Goal: Task Accomplishment & Management: Complete application form

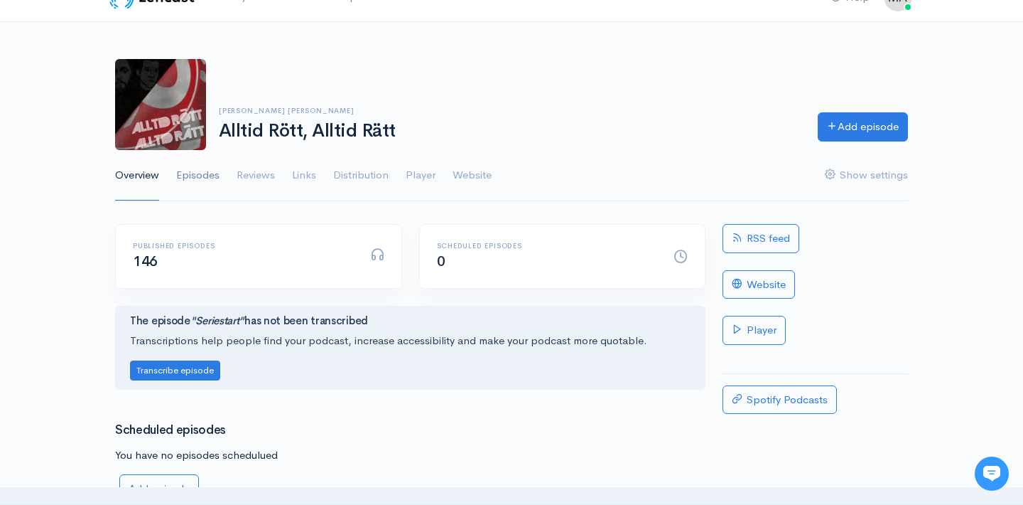
click at [206, 173] on link "Episodes" at bounding box center [197, 175] width 43 height 51
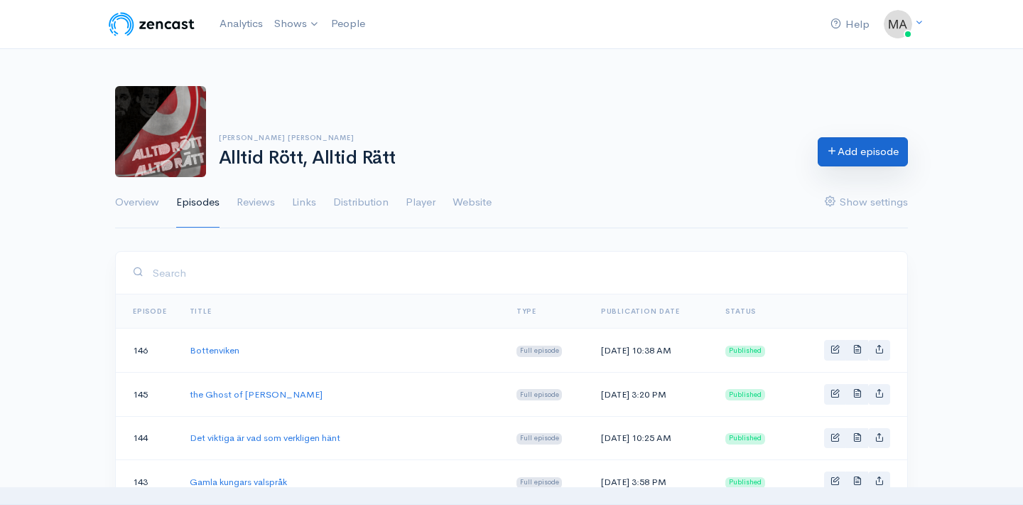
click at [857, 151] on link "Add episode" at bounding box center [863, 151] width 90 height 29
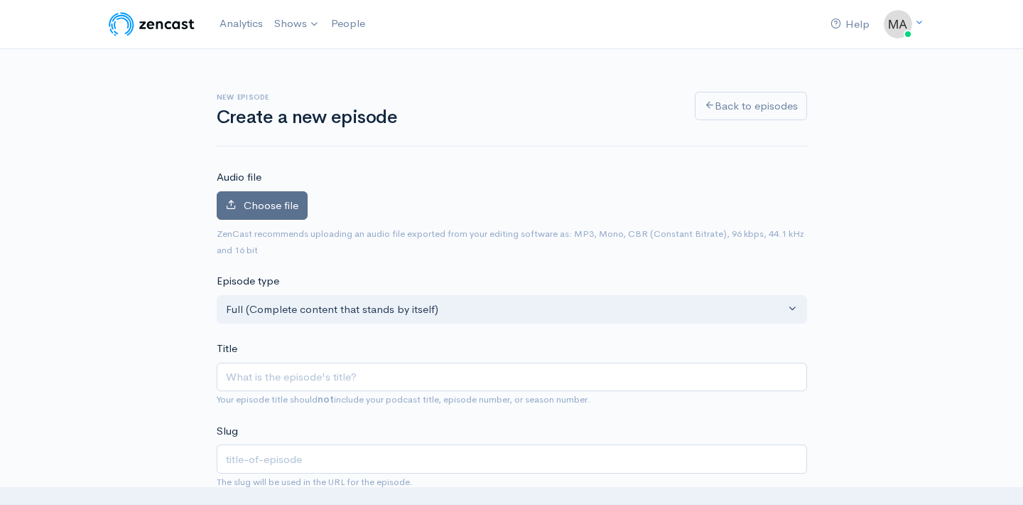
click at [260, 192] on label "Choose file" at bounding box center [262, 205] width 91 height 29
click at [0, 0] on input "Choose file" at bounding box center [0, 0] width 0 height 0
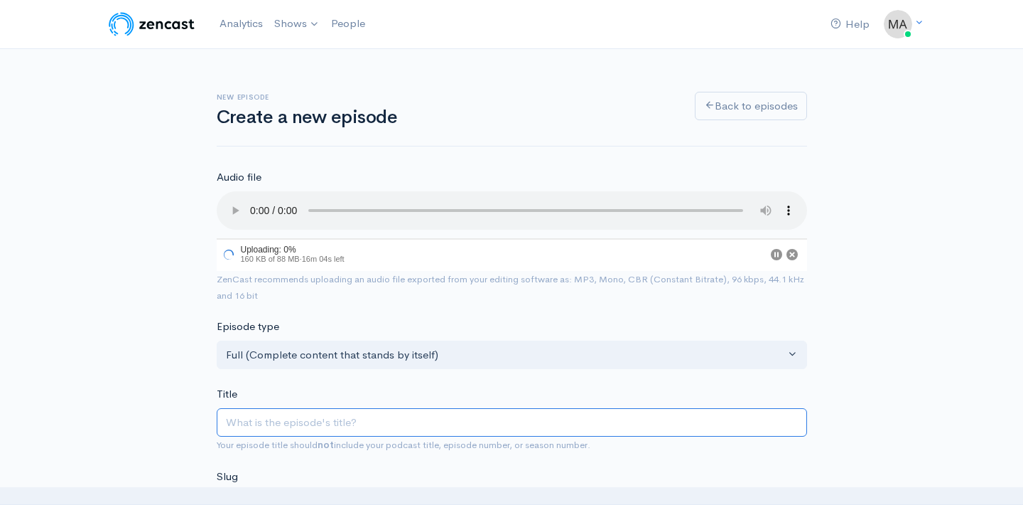
click at [270, 414] on input "Title" at bounding box center [512, 422] width 591 height 29
type input "T"
type input "t"
type input "Ti"
type input "ti"
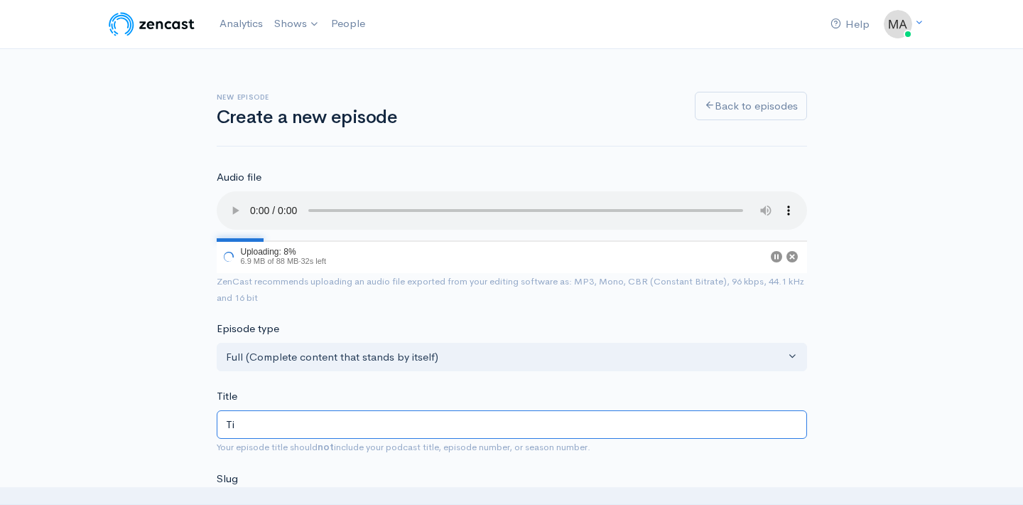
type input "Til"
type input "til"
type input "Till"
type input "till"
type input "Tillb"
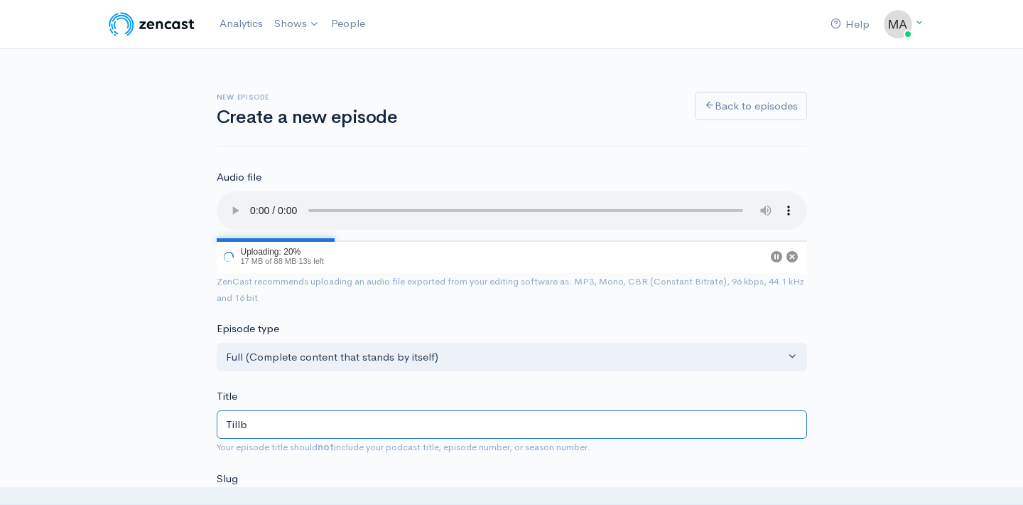
type input "tillb"
type input "Tillbak"
type input "tillbak"
type input "Tillbaks"
type input "tillbaks"
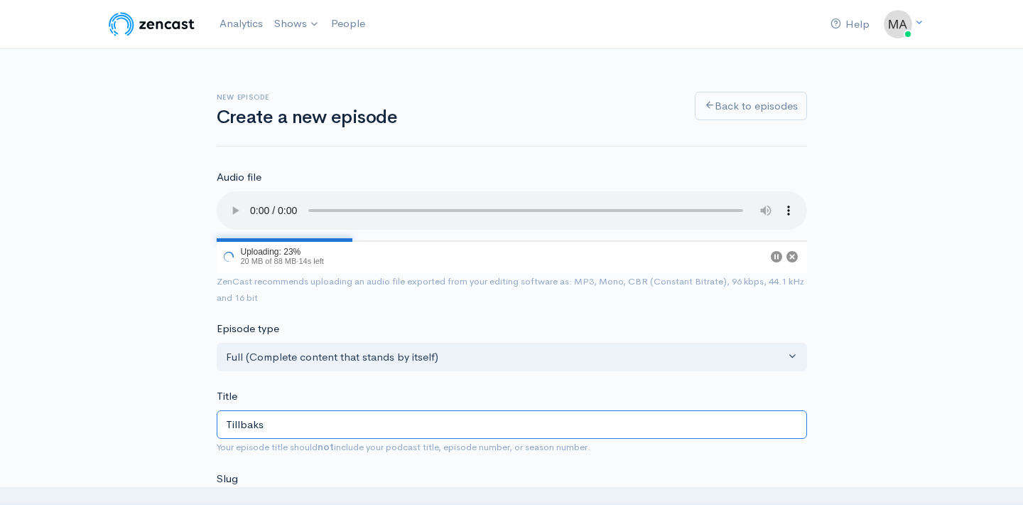
type input "Tillbaks t"
type input "tillbaks-t"
type input "Tillbaks ti"
type input "tillbaks-ti"
type input "Tillbaks til"
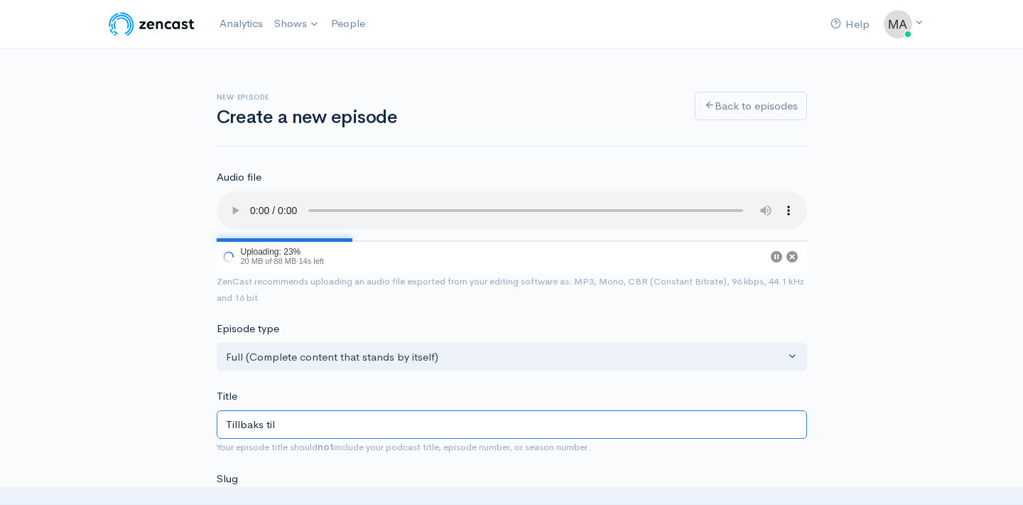
type input "tillbaks-til"
type input "Tillbaks till"
type input "tillbaks-till"
type input "Tillbaks till th"
type input "tillbaks-till-th"
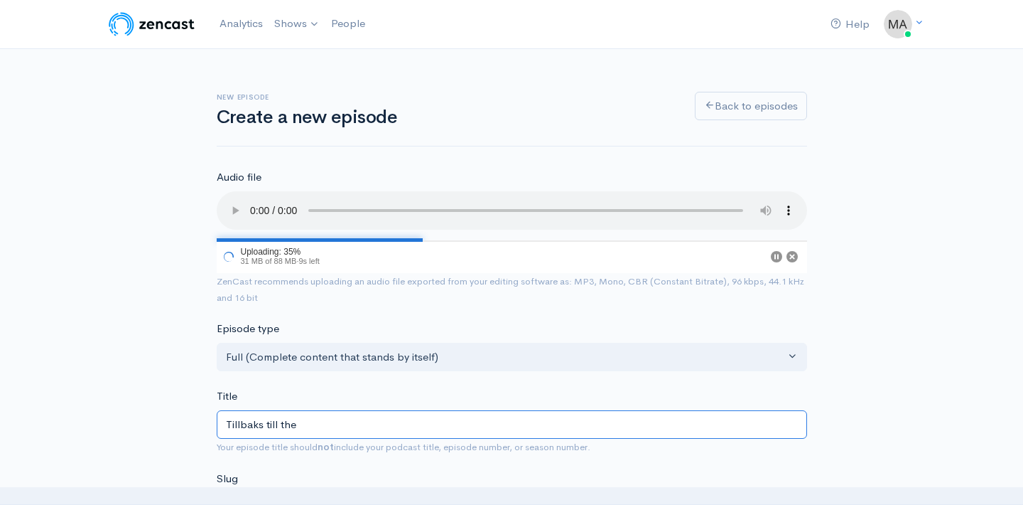
type input "Tillbaks till the"
type input "tillbaks-till-the"
type input "Tillbaks till the b"
type input "tillbaks-till-the-b"
type input "Tillbaks till the"
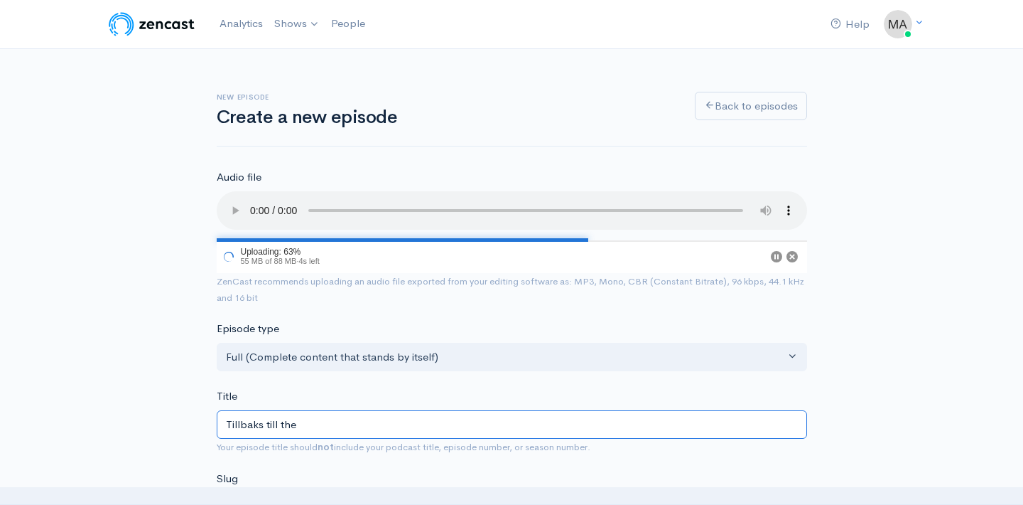
type input "tillbaks-till-the"
type input "Tillbaks till the B"
type input "tillbaks-till-the-b"
type input "Tillbaks till the Be"
type input "tillbaks-till-the-be"
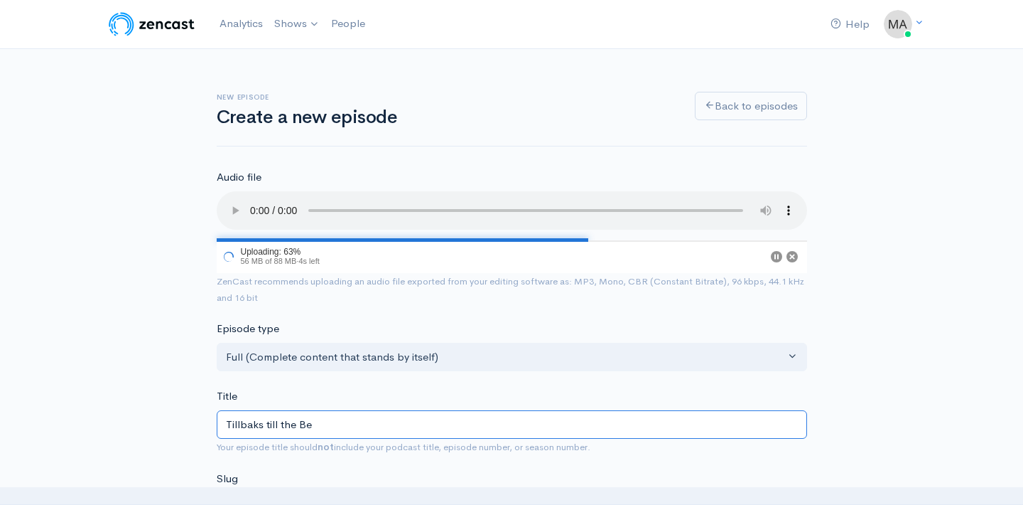
type input "Tillbaks till the Beg"
type input "tillbaks-till-the-beg"
type input "Tillbaks till the Begi"
type input "tillbaks-till-the-begi"
type input "Tillbaks till the Begin"
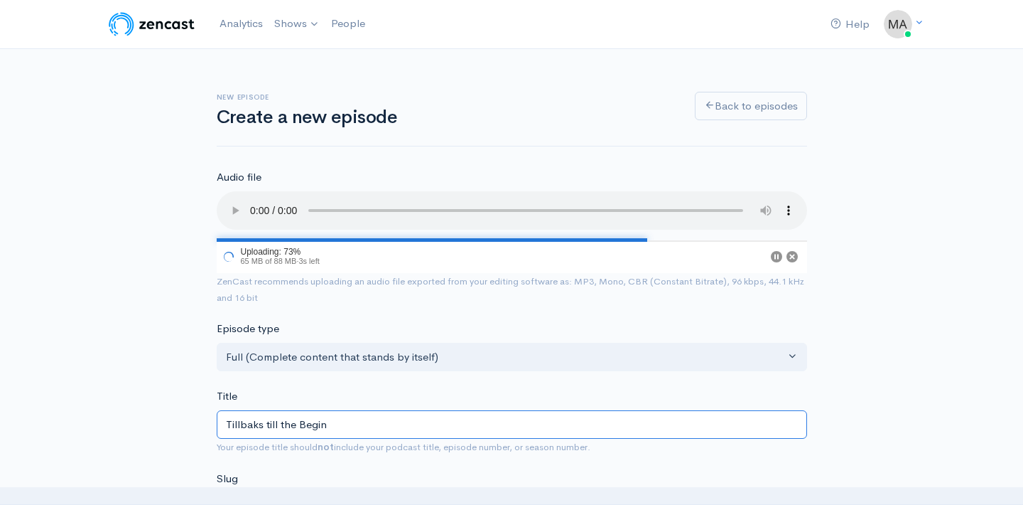
type input "tillbaks-till-the-begin"
type input "Tillbaks till the Beginn"
type input "tillbaks-till-the-beginn"
type input "Tillbaks till the Beginnin"
type input "tillbaks-till-the-beginnin"
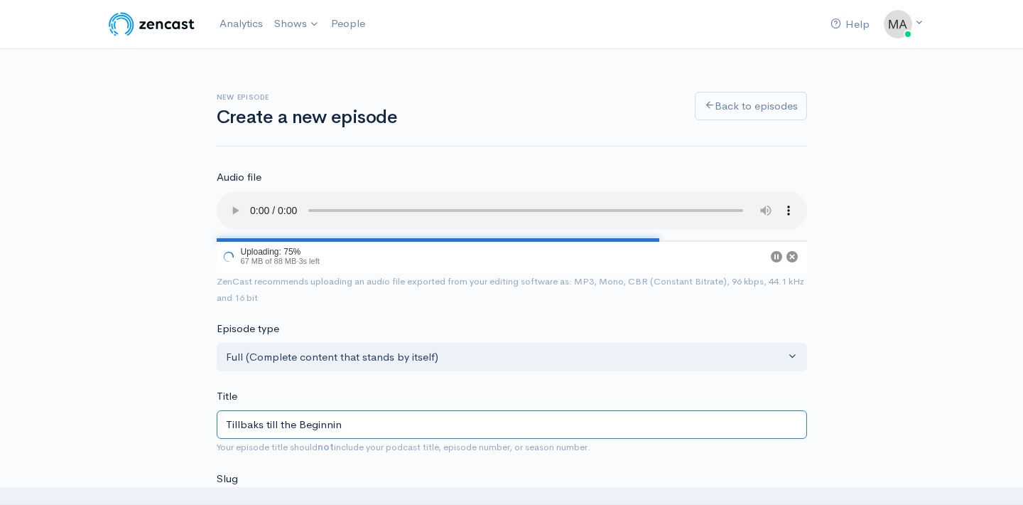
type input "Tillbaks till the Beginning"
type input "tillbaks-till-the-beginning"
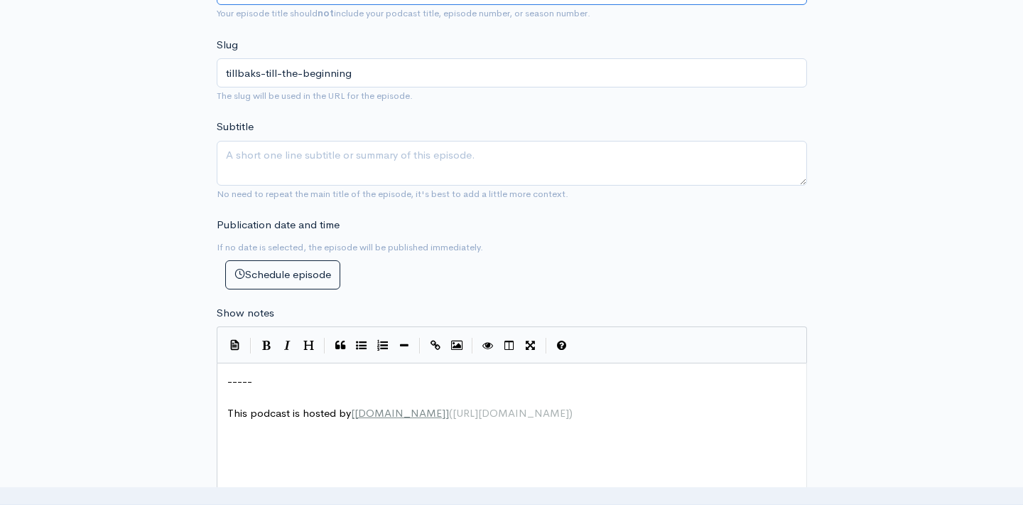
scroll to position [468, 0]
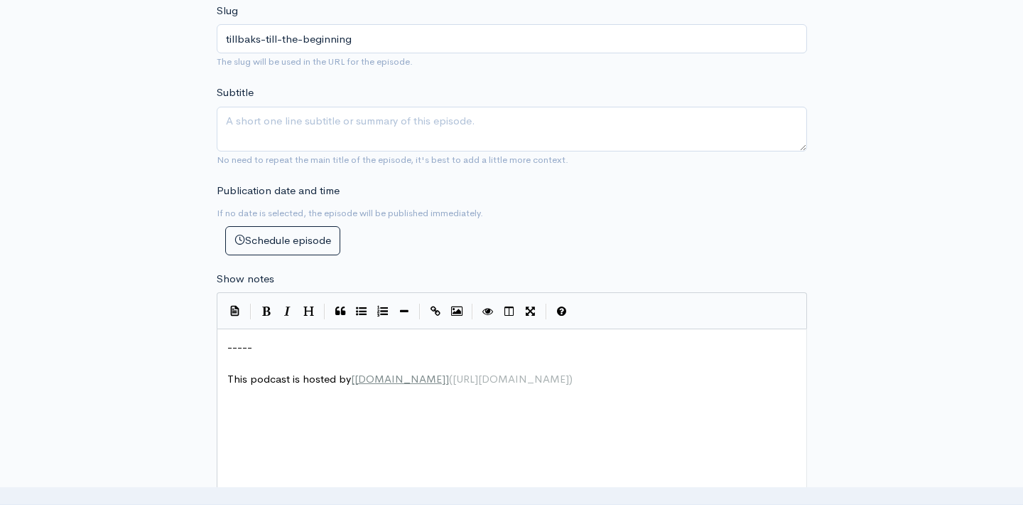
type input "Tillbaks till the Beginning"
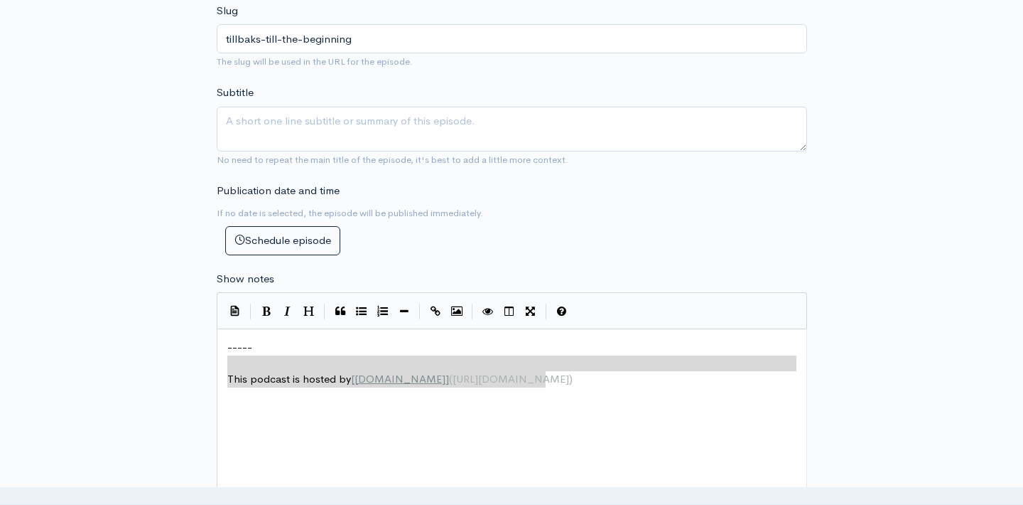
drag, startPoint x: 599, startPoint y: 377, endPoint x: 205, endPoint y: 370, distance: 394.5
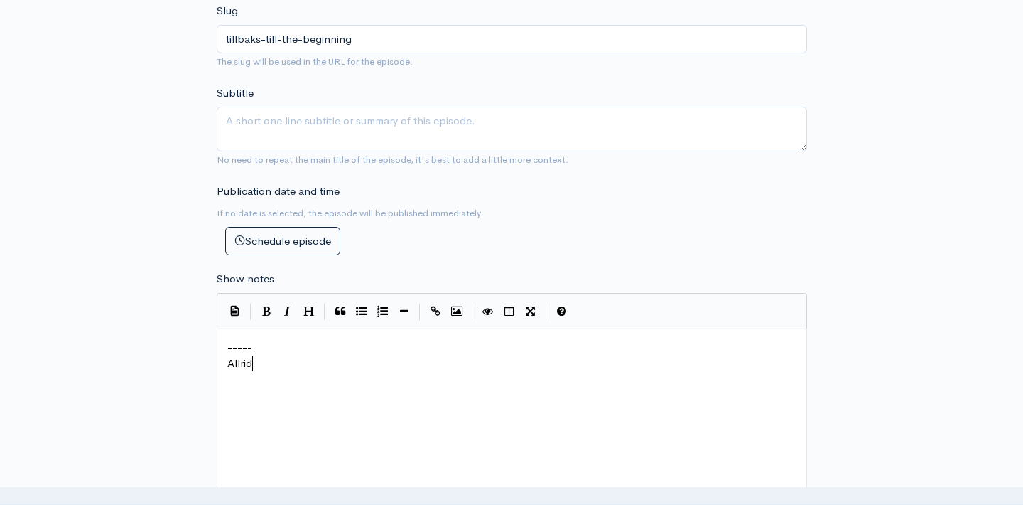
type textarea "Allrid"
type textarea "tid Rött, Alltid rätt"
type textarea "Rätt med AN"
type textarea "nders SJöbe"
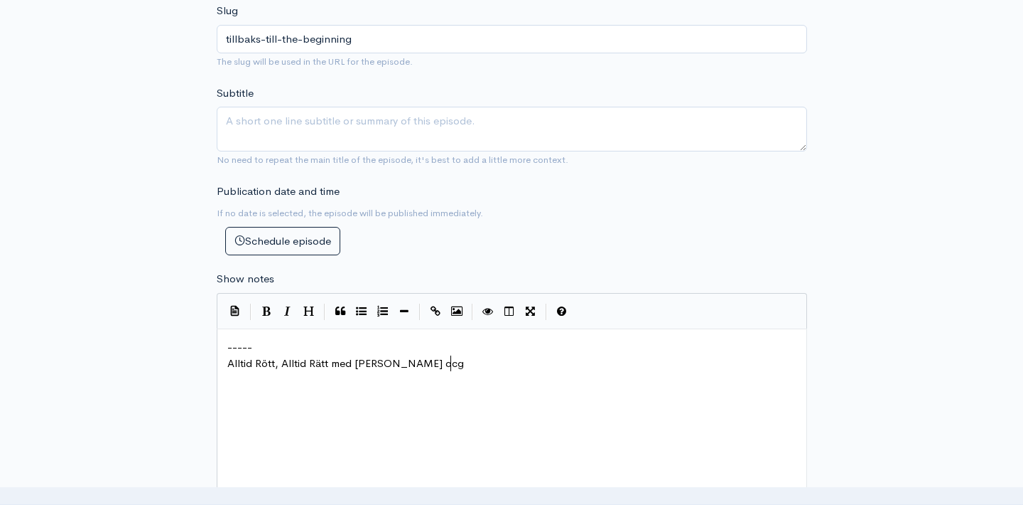
type textarea "jöberg ocg"
type textarea "h [PERSON_NAME]"
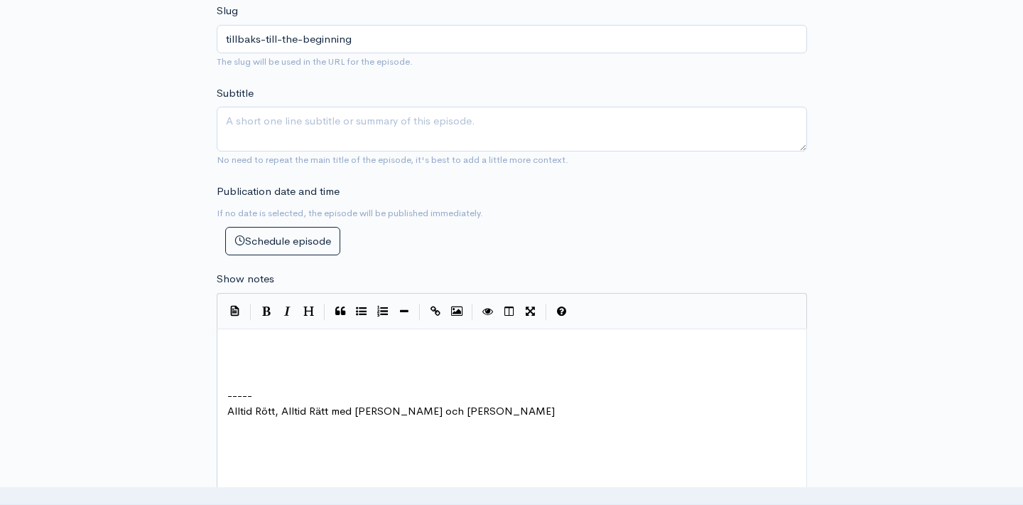
click at [285, 348] on pre "​" at bounding box center [512, 347] width 575 height 16
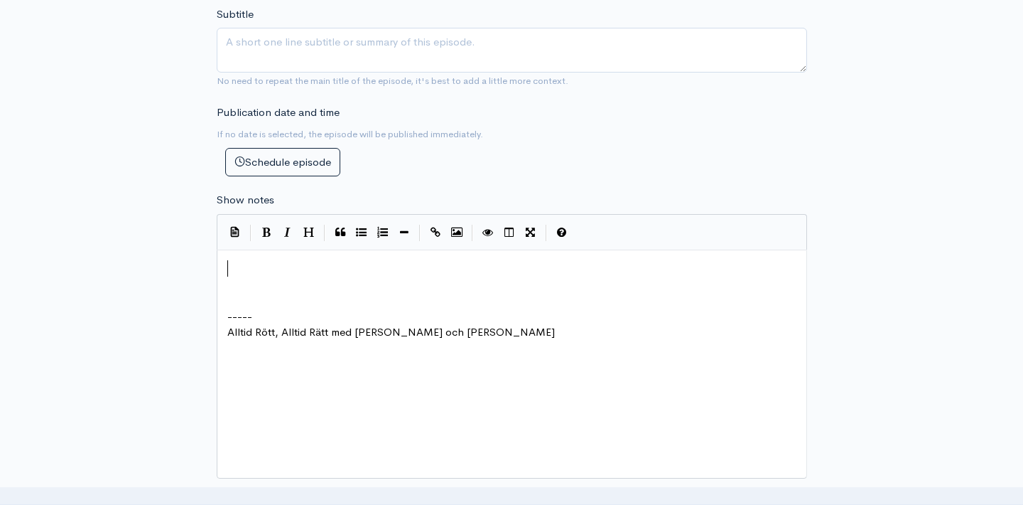
scroll to position [576, 0]
type textarea "Med några dagar j"
type textarea "kavbr"
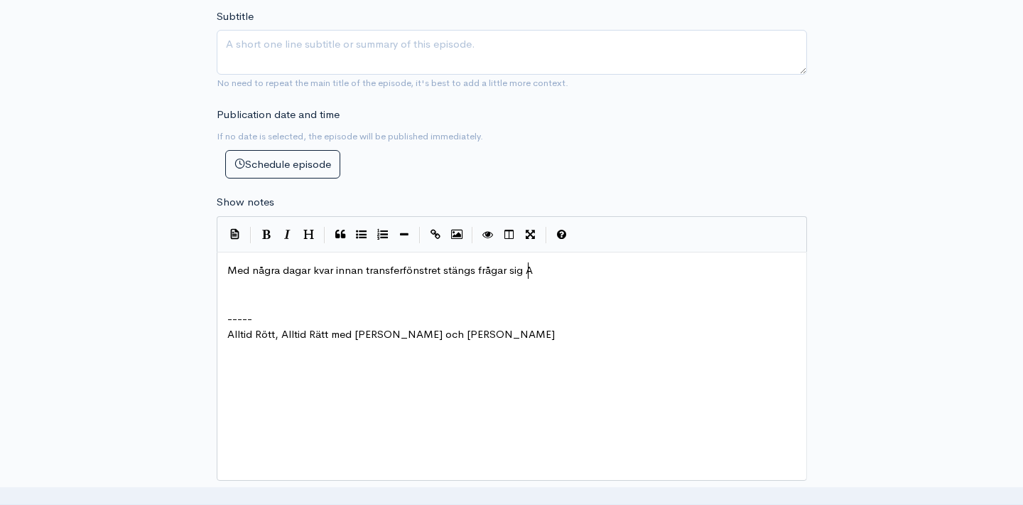
type textarea "var innan transferfönstret stängs frågar sig ARR"
type textarea "AR"
type textarea "redaktionen hur man"
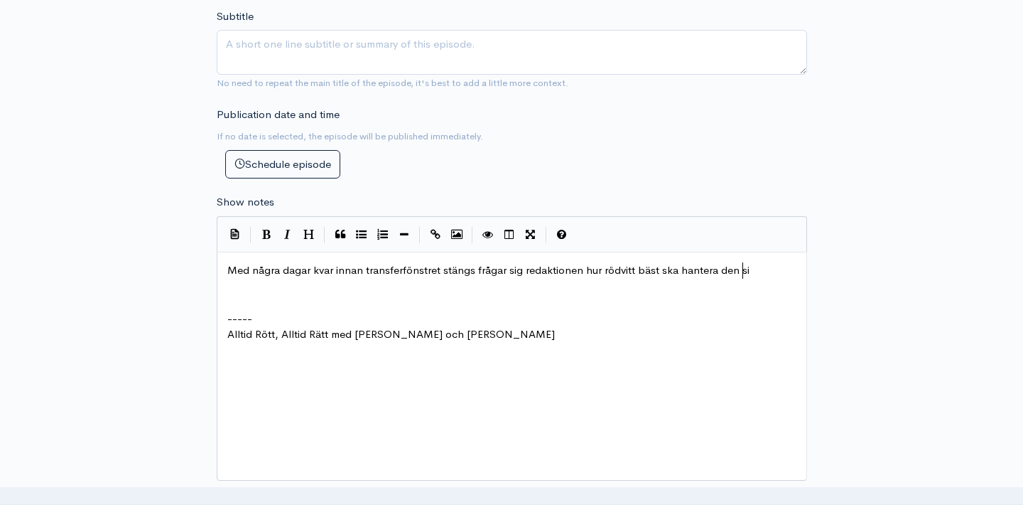
type textarea "rödvitt bäst ska hantera den sitt"
type textarea "s"
type textarea "seriens si"
type textarea "avs"
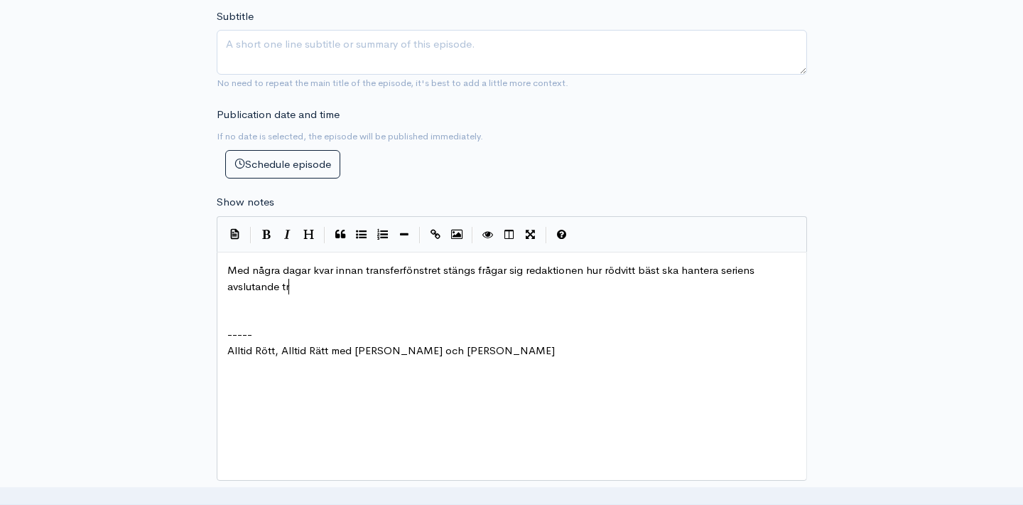
type textarea "avslutande trd"
type textarea "edjedel och"
click at [286, 286] on span "Med några dagar kvar innan transferfönstret stängs frågar sig redaktionen hur r…" at bounding box center [492, 278] width 530 height 30
type textarea "och med alla sannolikhet utmanande"
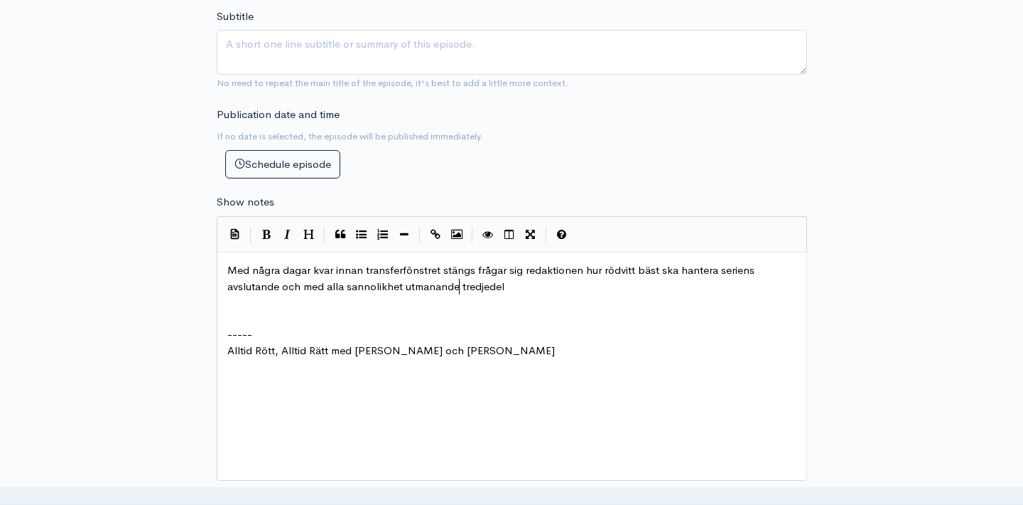
scroll to position [5, 176]
click at [517, 283] on pre "Med några dagar kvar innan transferfönstret stängs frågar sig redaktionen hur r…" at bounding box center [512, 278] width 575 height 32
type textarea ". Finns det plats för"
type textarea ", om det finns anledninga"
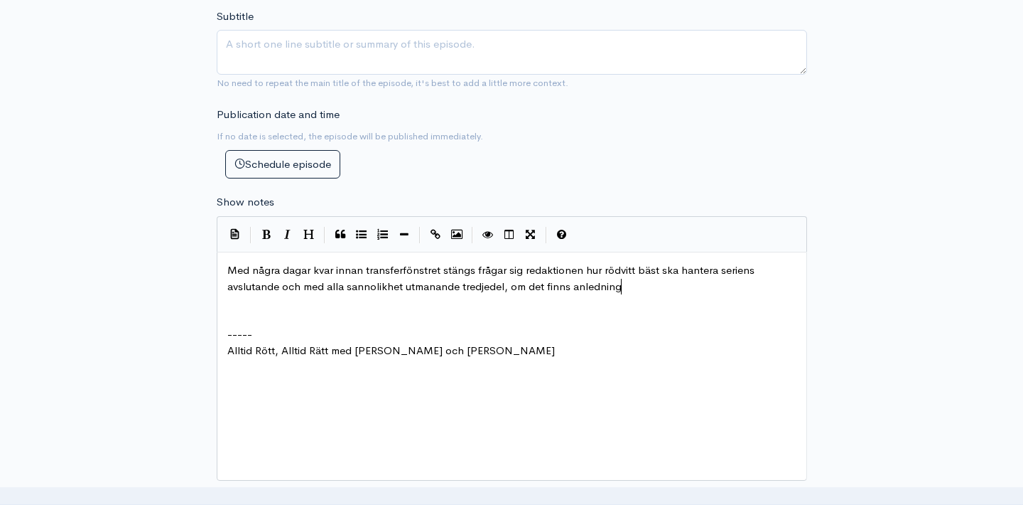
scroll to position [5, 3]
type textarea "och i så fall v"
type textarea "på vilka positioner det bö"
type textarea "bör vara"
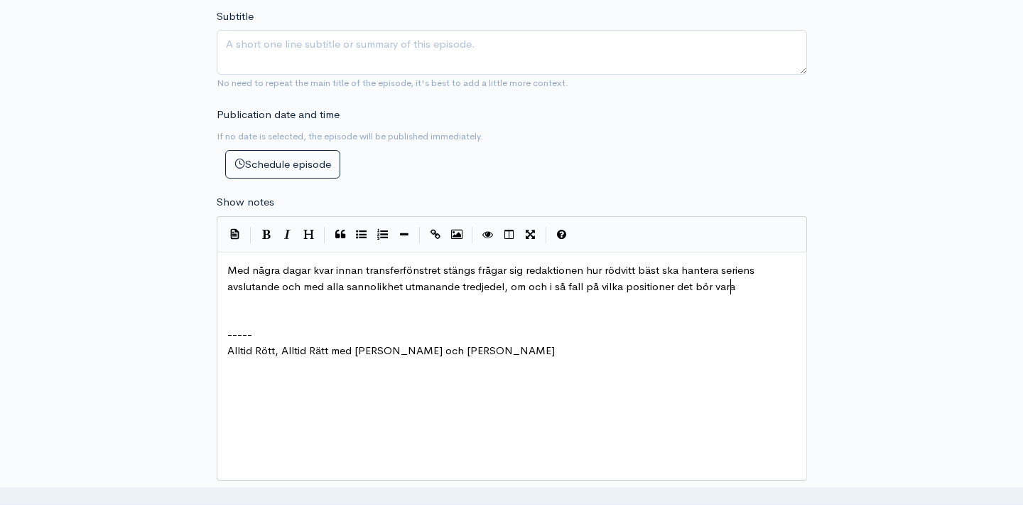
scroll to position [5, 43]
click at [507, 288] on span "Med några dagar kvar innan transferfönstret stängs frågar sig redaktionen hur r…" at bounding box center [492, 278] width 530 height 30
type textarea "."
type textarea "Ska man,"
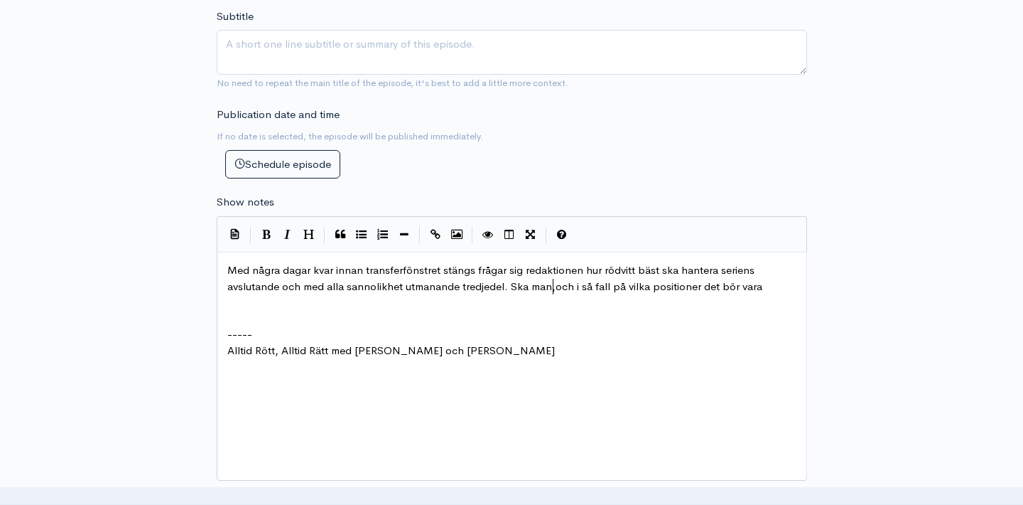
scroll to position [5, 45]
click at [696, 286] on span "Med några dagar kvar innan transferfönstret stängs frågar sig redaktionen hur r…" at bounding box center [496, 278] width 538 height 30
click at [699, 286] on span "Med några dagar kvar innan transferfönstret stängs frågar sig redaktionen hur r…" at bounding box center [496, 278] width 538 height 30
type textarea ","
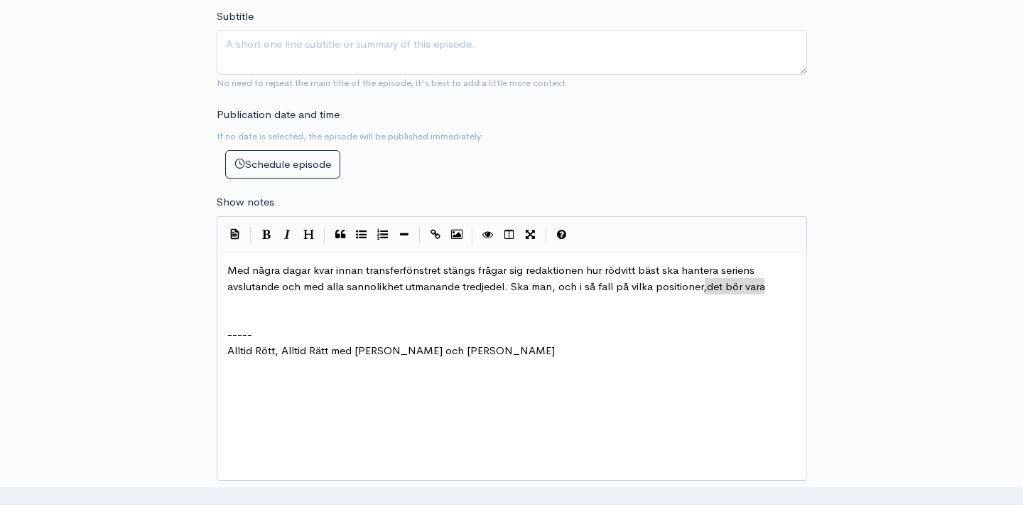
drag, startPoint x: 773, startPoint y: 286, endPoint x: 708, endPoint y: 281, distance: 64.8
type textarea "bör"
type textarea "finns det anle"
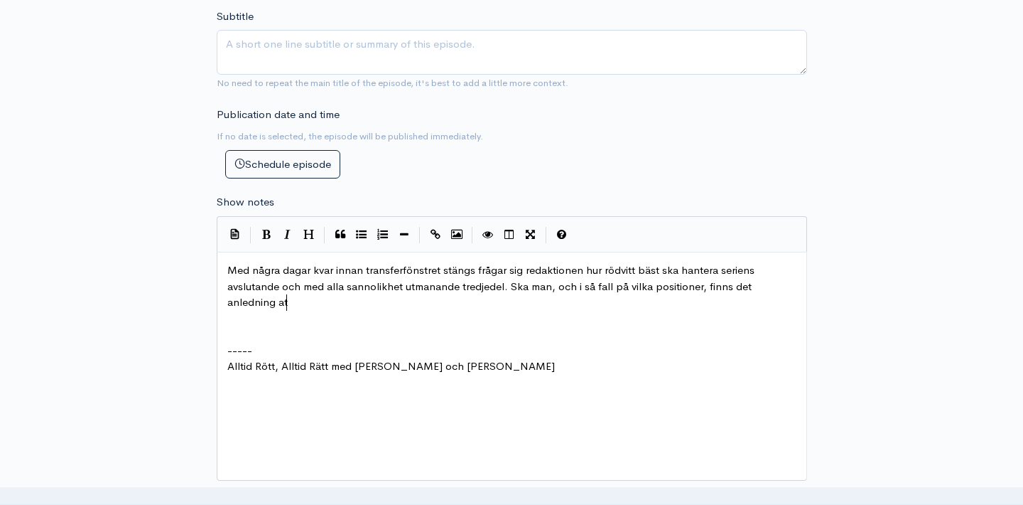
scroll to position [5, 50]
type textarea "edning att agre"
type textarea "era runt deadline day?"
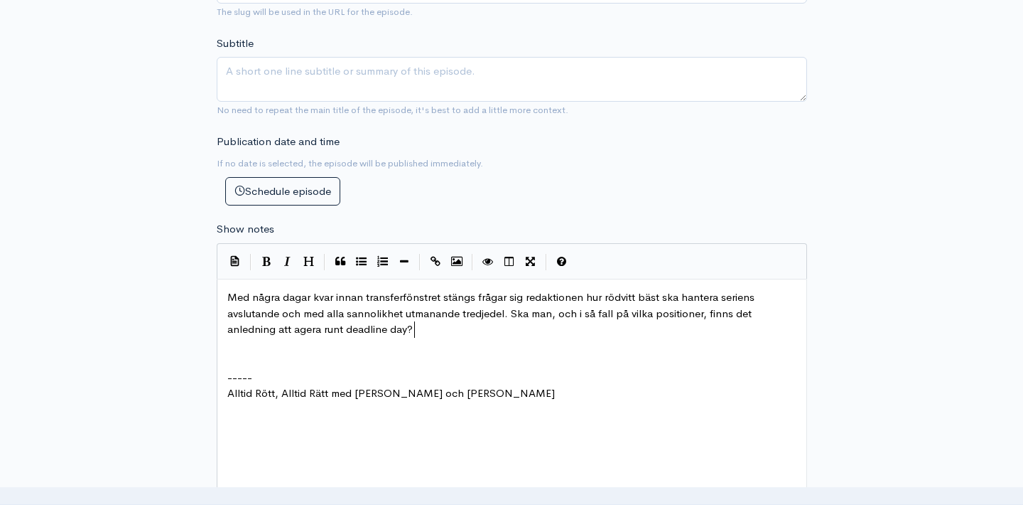
scroll to position [544, 0]
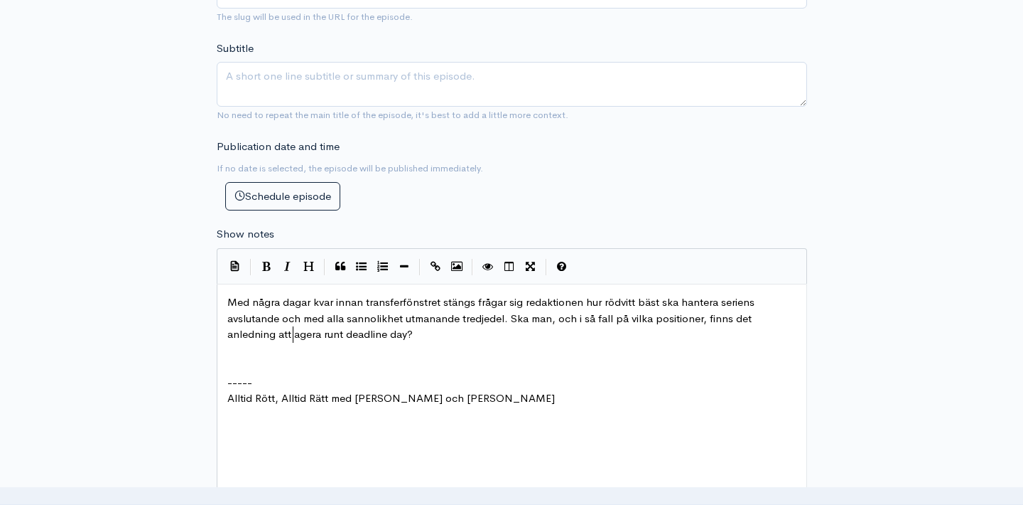
click at [292, 331] on span "Med några dagar kvar innan transferfönstret stängs frågar sig redaktionen hur r…" at bounding box center [492, 317] width 530 height 45
click at [322, 336] on span "Med några dagar kvar innan transferfönstret stängs frågar sig redaktionen hur r…" at bounding box center [492, 317] width 530 height 45
type textarea "såhär"
click at [468, 340] on pre "Med några dagar kvar innan transferfönstret stängs frågar sig redaktionen hur r…" at bounding box center [512, 318] width 575 height 48
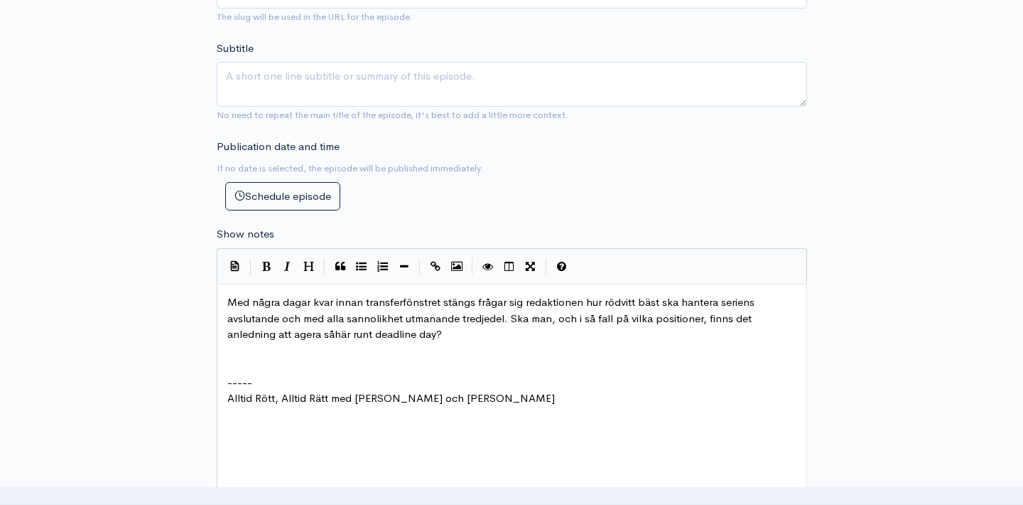
click at [275, 358] on pre "​" at bounding box center [512, 366] width 575 height 16
click at [272, 365] on pre "​" at bounding box center [512, 366] width 575 height 16
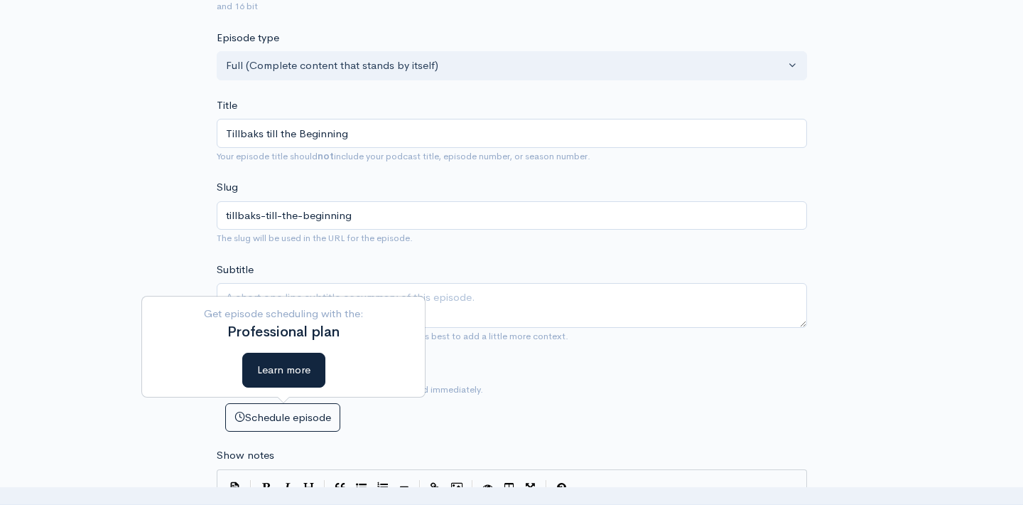
scroll to position [329, 0]
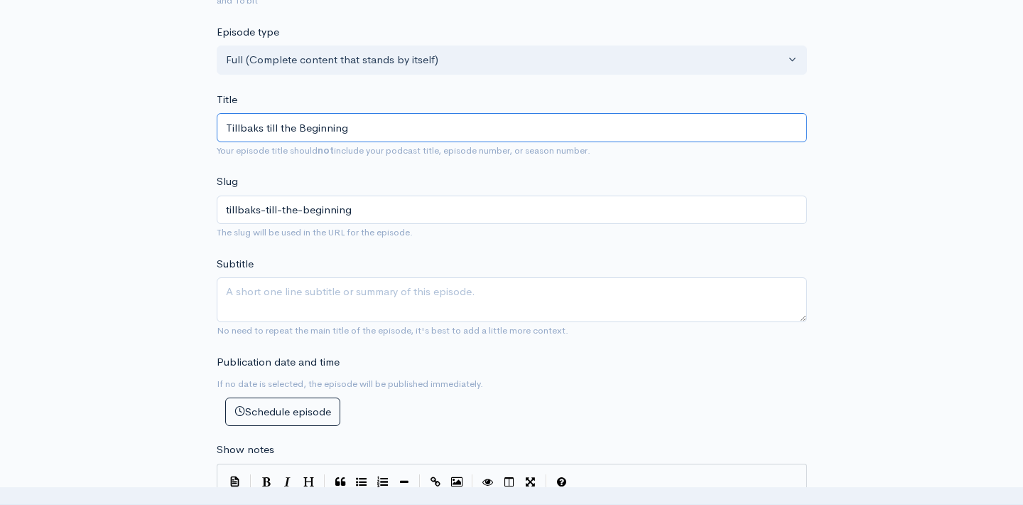
drag, startPoint x: 362, startPoint y: 130, endPoint x: 202, endPoint y: 124, distance: 160.0
click at [202, 124] on div "New episode Create a new episode Back to episodes Audio file Choose file ARAR 1…" at bounding box center [512, 462] width 810 height 1484
type input "E"
type input "e"
type input "Ey"
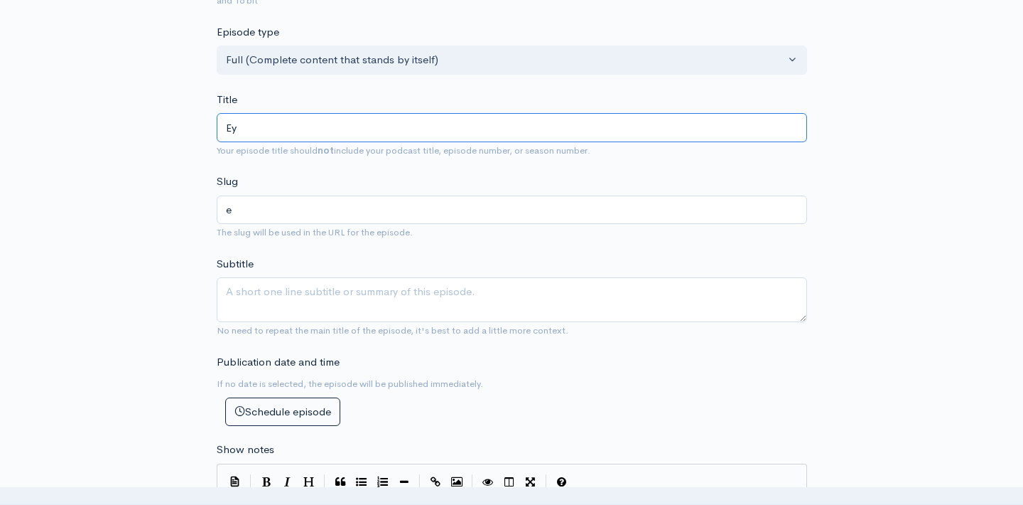
type input "ey"
type input "Eye"
type input "eye"
type input "Eye o"
type input "eye-o"
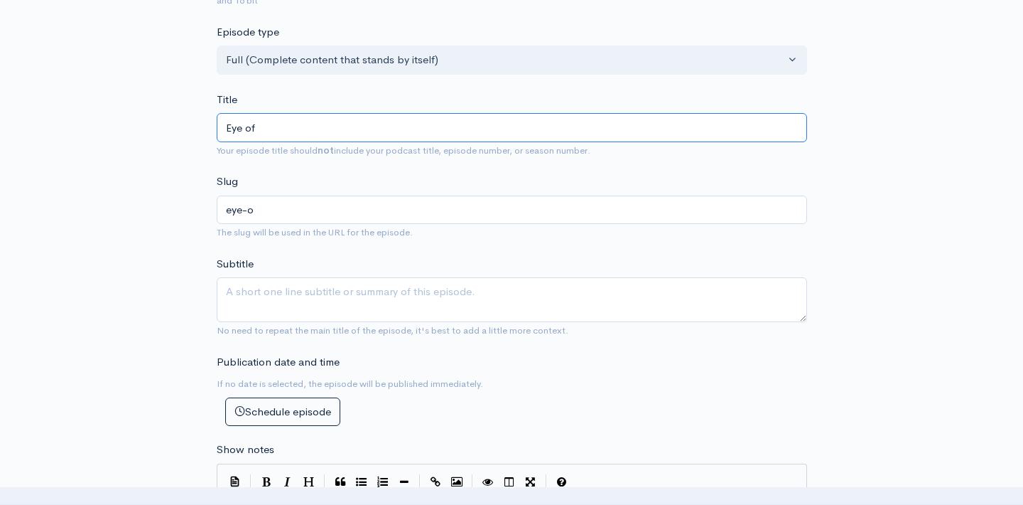
type input "Eye of"
type input "eye-of"
type input "Eye of t"
type input "eye-of-t"
type input "Eye of teh"
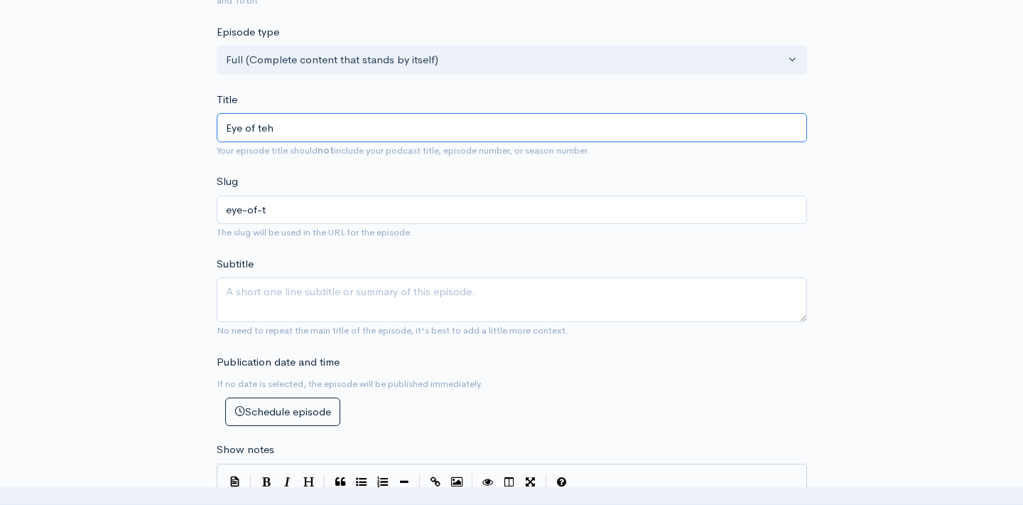
type input "eye-of-teh"
type input "Eye of teh T"
type input "eye-of-teh-t"
type input "Eye of teh"
type input "eye-of-teh"
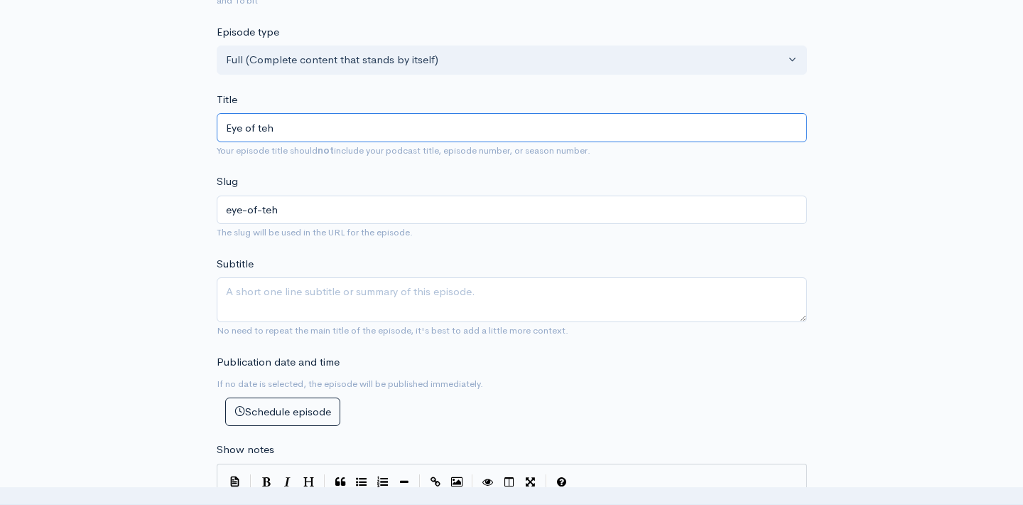
type input "Eye of te"
type input "eye-of-te"
type input "Eye of t"
type input "eye-of-t"
type input "Eye of the"
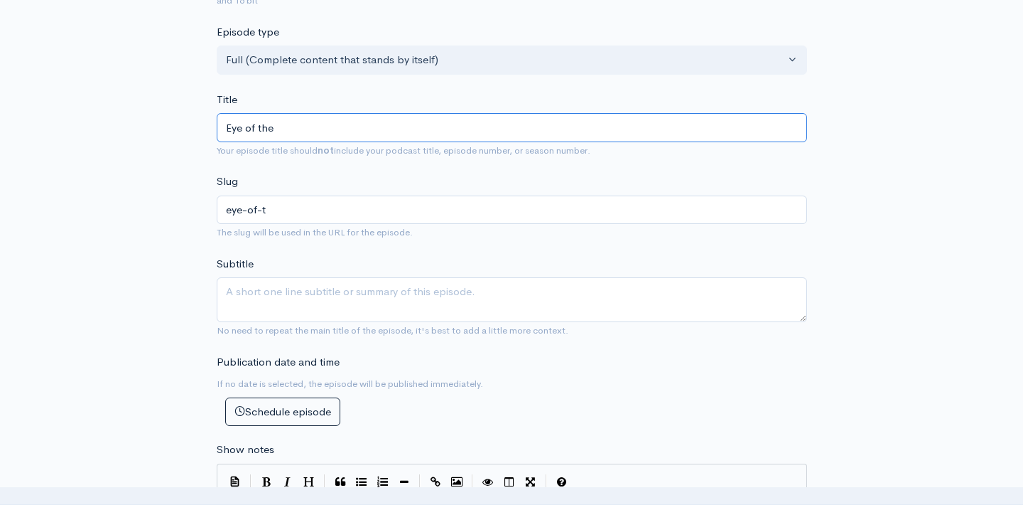
type input "eye-of-the"
type input "Eye of the T"
type input "eye-of-the-t"
type input "Eye of the Ti"
type input "eye-of-the-ti"
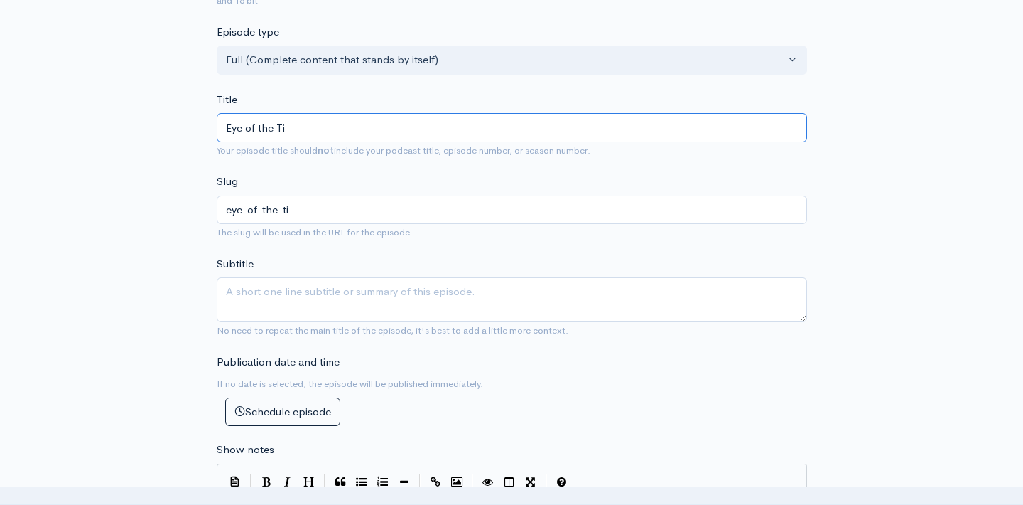
type input "Eye of the Tig"
type input "eye-of-the-tig"
type input "Eye of the Tige"
type input "eye-of-the-tige"
type input "Eye of the Tiger"
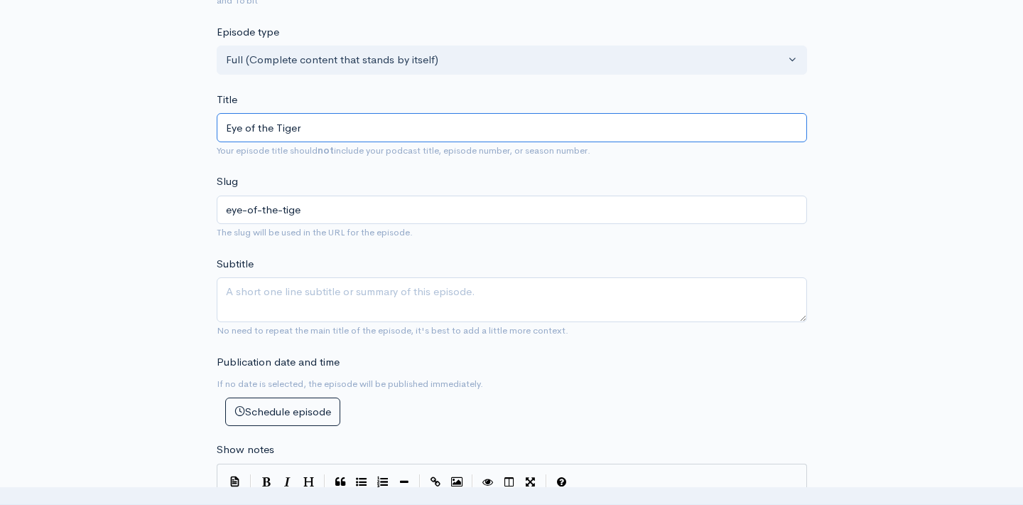
type input "eye-of-the-tiger"
type input "Eye of the Tiger, m"
type input "eye-of-the-tiger-m"
type input "Eye of the Tiger, man"
type input "eye-of-the-tiger-man"
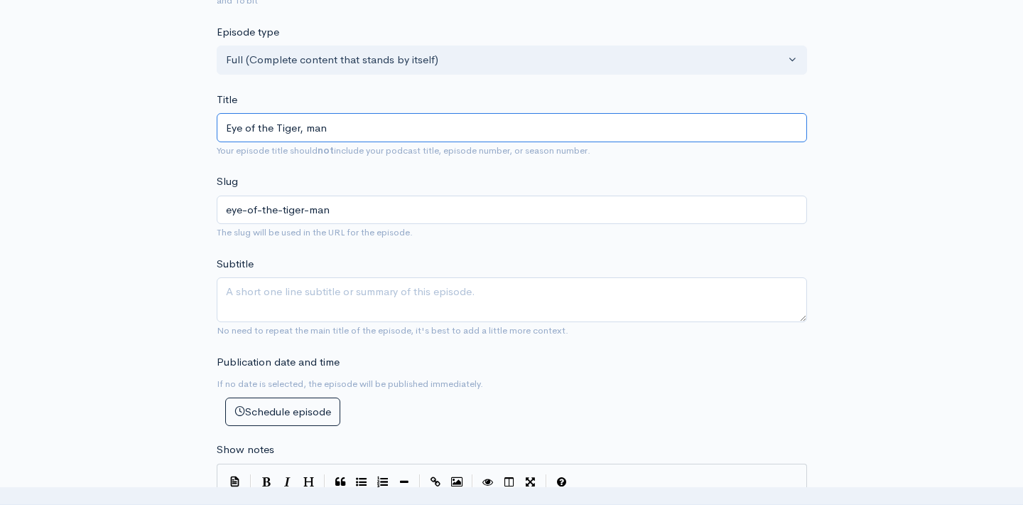
type input "Eye of the Tiger, ma"
type input "eye-of-the-tiger-ma"
type input "Eye of the Tiger, m"
type input "eye-of-the-tiger-m"
type input "Eye of the Tiger,"
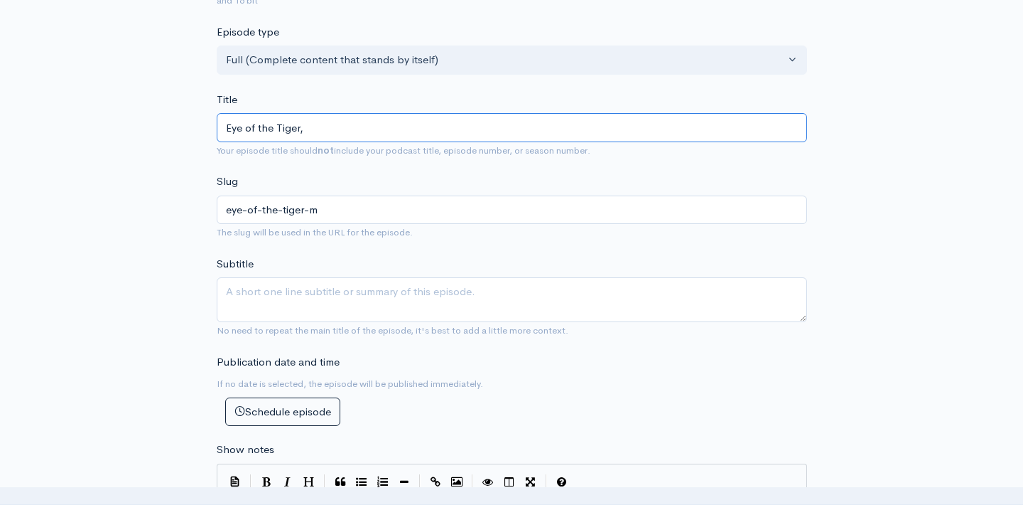
type input "eye-of-the-tiger"
type input "Eye of the Tiger, M"
type input "eye-of-the-tiger-m"
type input "Eye of the Tiger, Mn"
type input "eye-of-the-tiger-mn"
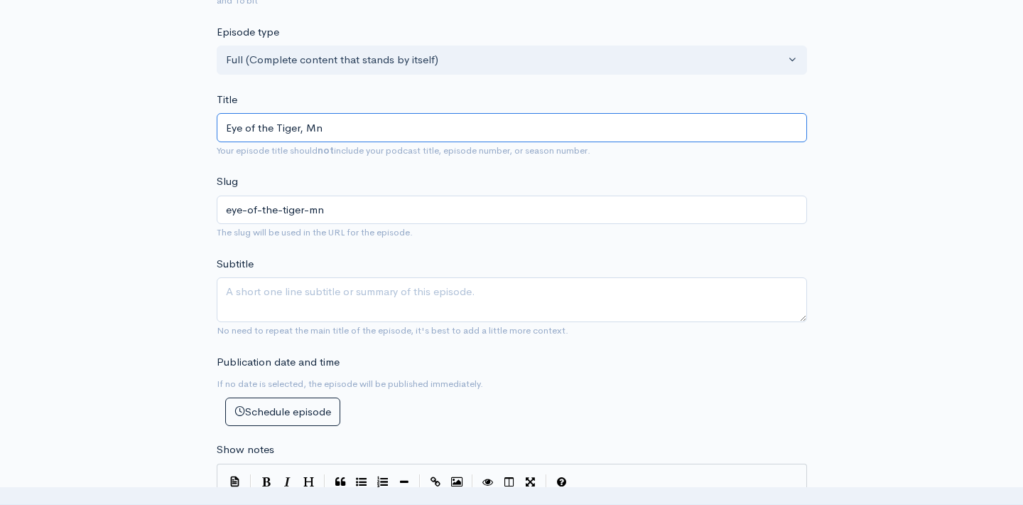
type input "Eye of the Tiger, M"
type input "eye-of-the-tiger-m"
type input "Eye of the Tiger,"
type input "eye-of-the-tiger"
type input "Eye of the Tiger, m"
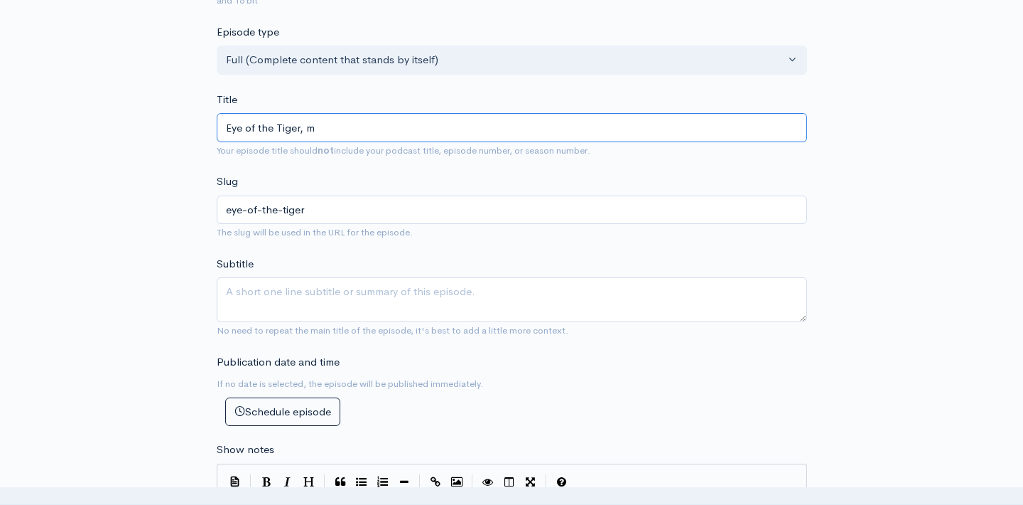
type input "eye-of-the-tiger-m"
type input "Eye of the Tiger, mN"
type input "eye-of-the-tiger-mn"
type input "Eye of the Tiger, m"
type input "eye-of-the-tiger-m"
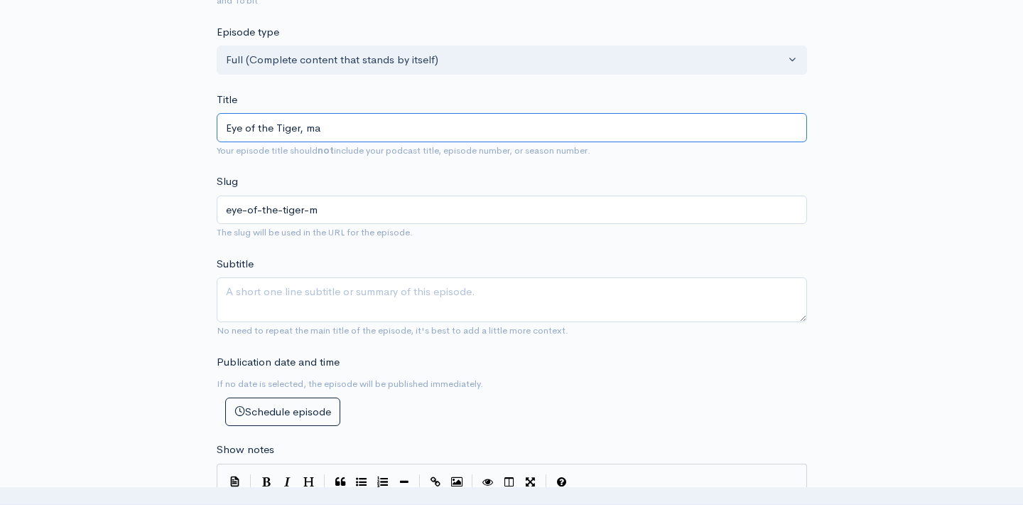
type input "Eye of the Tiger, man"
type input "eye-of-the-tiger-man"
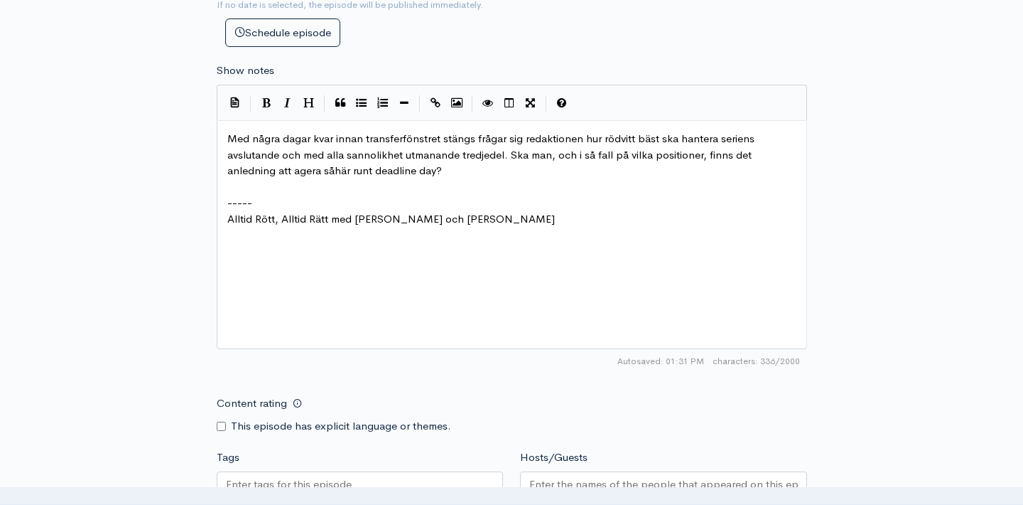
scroll to position [716, 0]
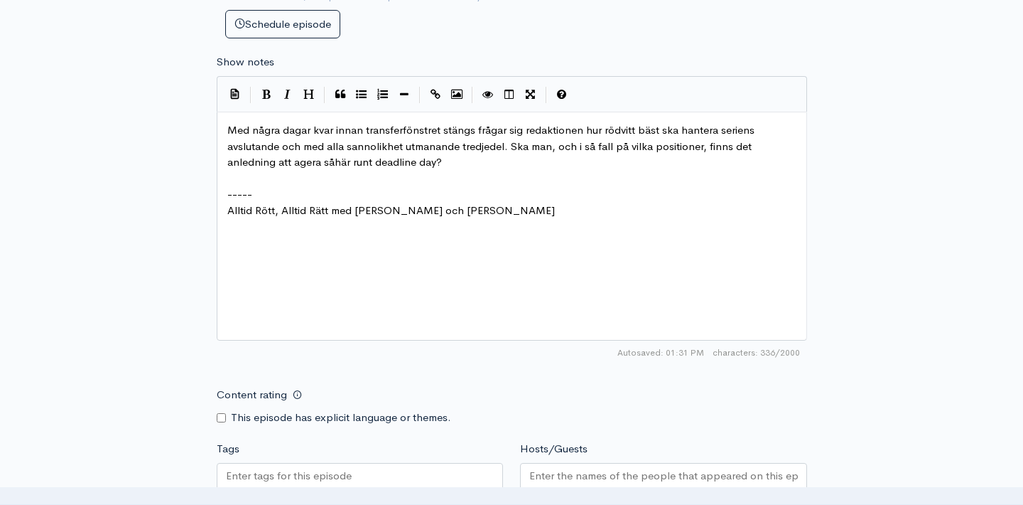
type input "Eye of the Tiger, man"
type textarea "inns det anledning att"
drag, startPoint x: 291, startPoint y: 162, endPoint x: 707, endPoint y: 149, distance: 416.0
click at [402, 165] on pre "Med några dagar kvar innan transferfönstret stängs frågar sig redaktionen hur r…" at bounding box center [512, 146] width 575 height 48
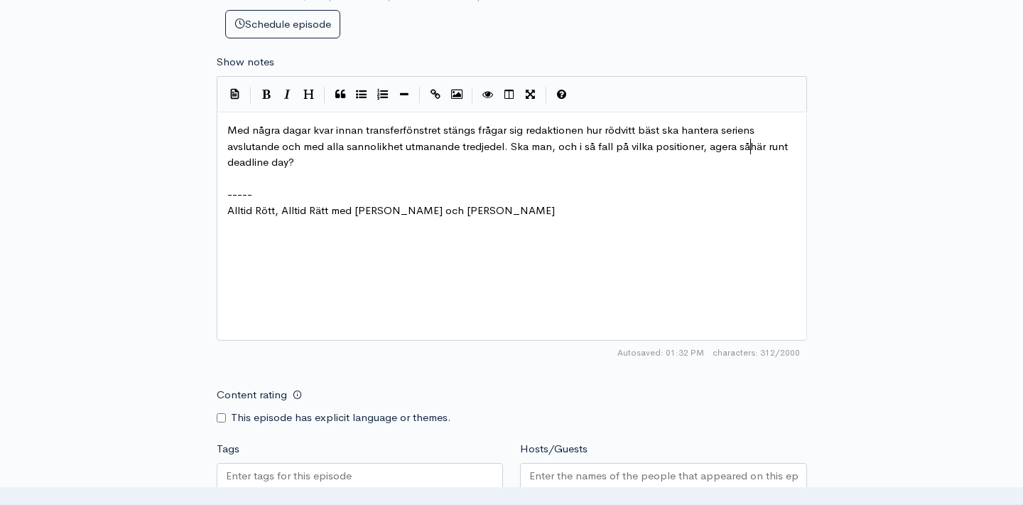
click at [748, 145] on span "Med några dagar kvar innan transferfönstret stängs frågar sig redaktionen hur r…" at bounding box center [509, 145] width 564 height 45
type textarea "såhär"
click at [631, 190] on pre "-----" at bounding box center [512, 194] width 575 height 16
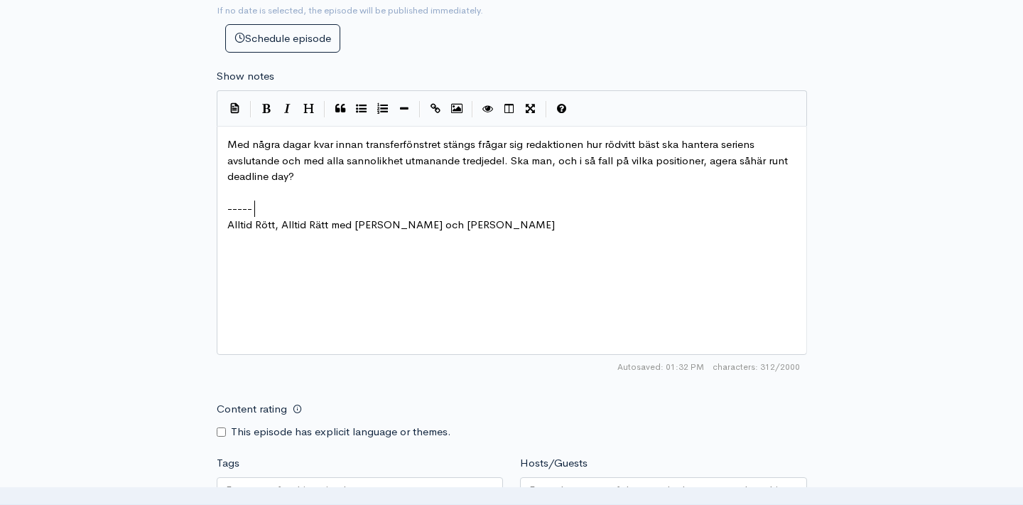
scroll to position [700, 0]
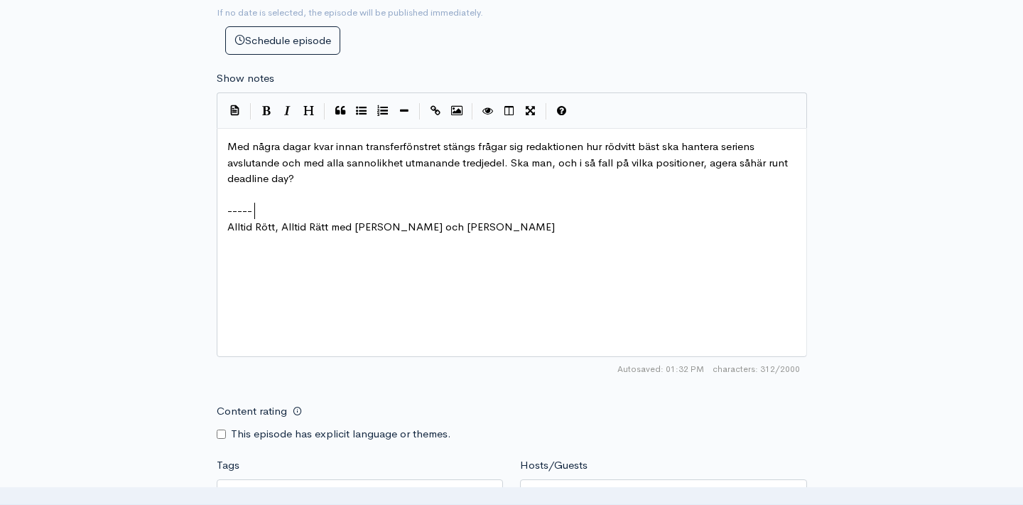
click at [326, 175] on pre "Med några dagar kvar innan transferfönstret stängs frågar sig redaktionen hur r…" at bounding box center [512, 163] width 575 height 48
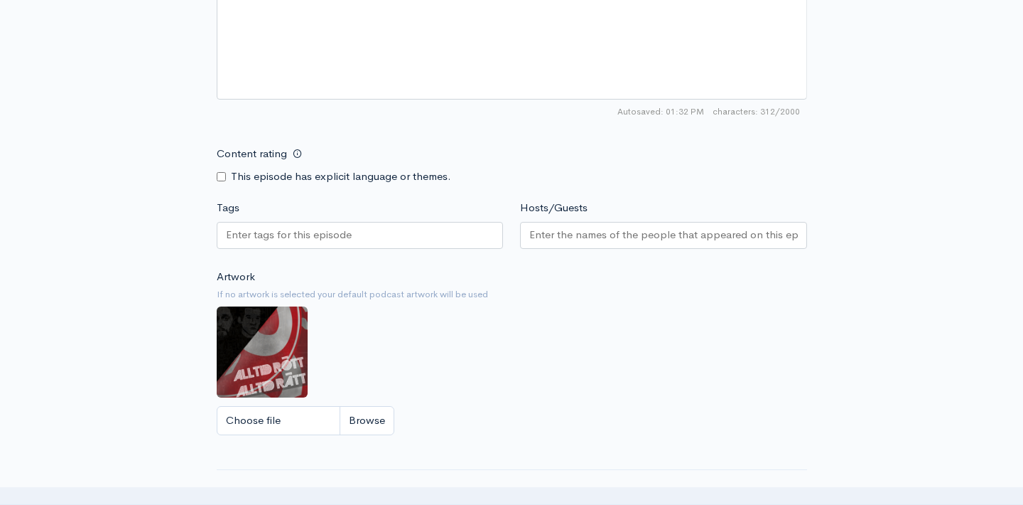
scroll to position [964, 0]
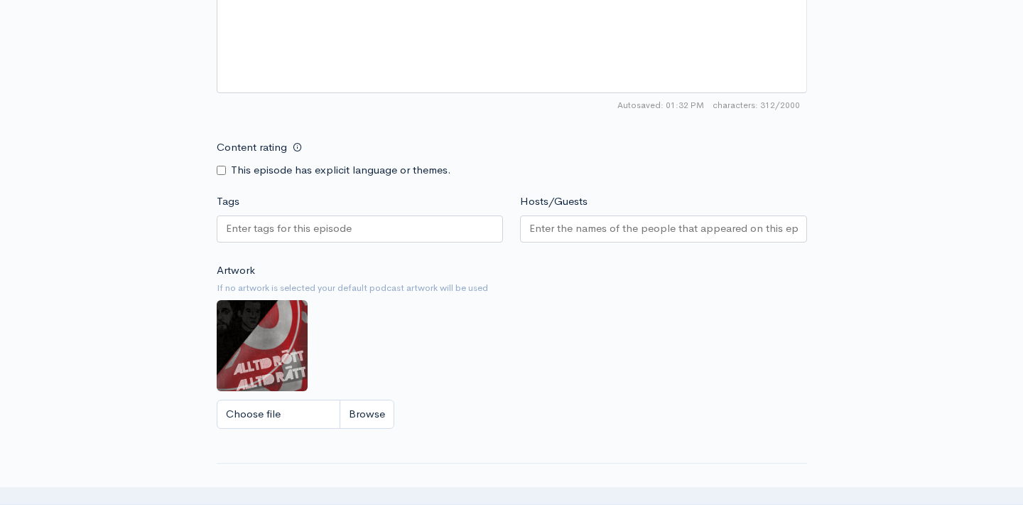
click at [315, 230] on input "Tags" at bounding box center [290, 228] width 128 height 16
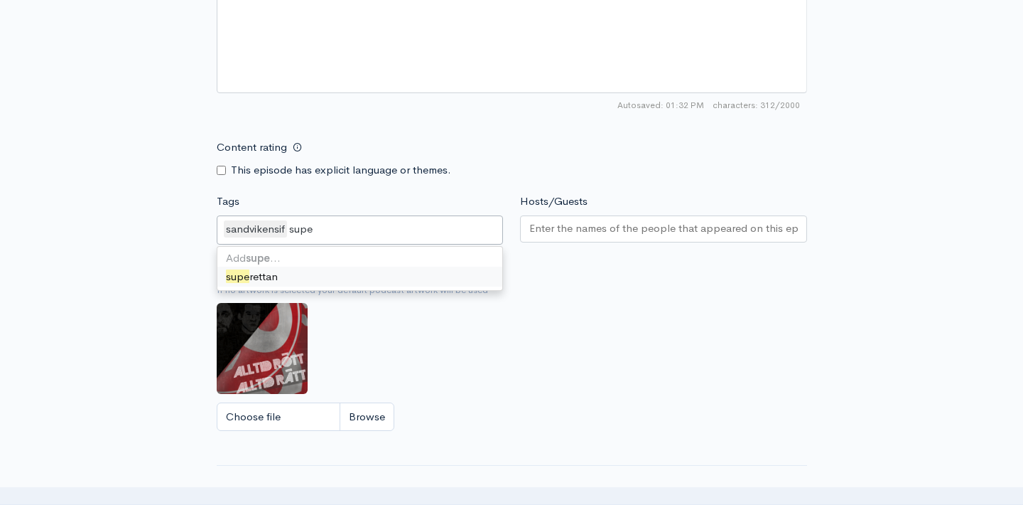
type input "super"
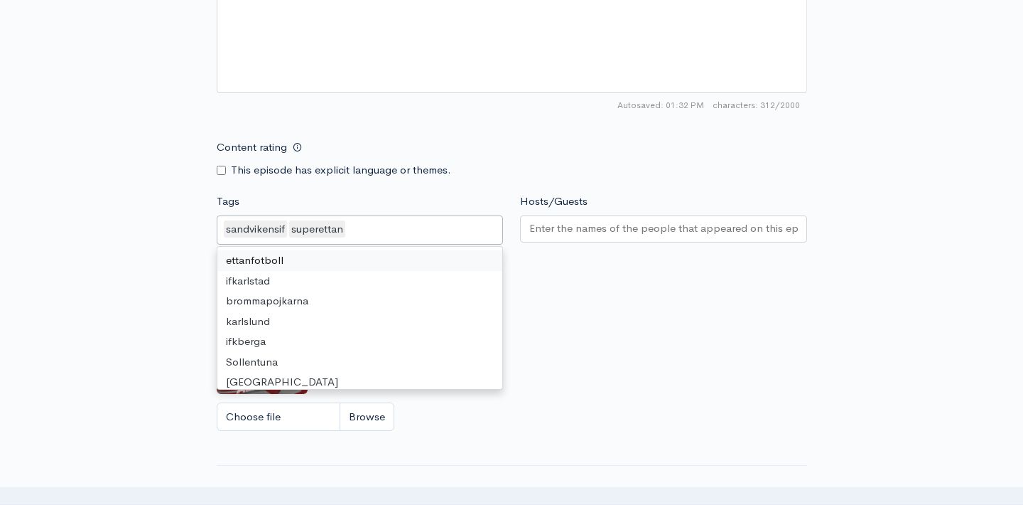
click at [613, 224] on input "Hosts/Guests" at bounding box center [663, 228] width 269 height 16
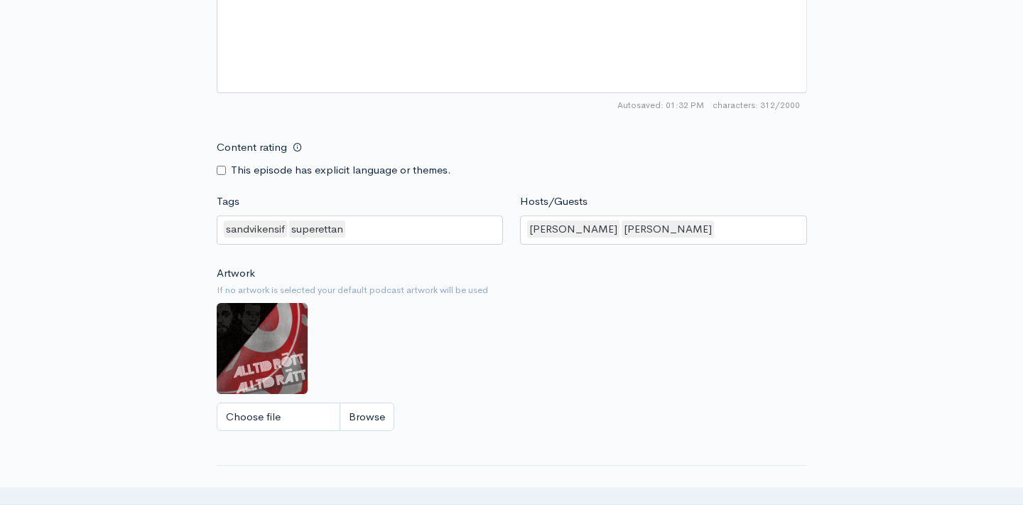
click at [667, 170] on div "Content rating This episode has explicit language or themes." at bounding box center [512, 155] width 608 height 45
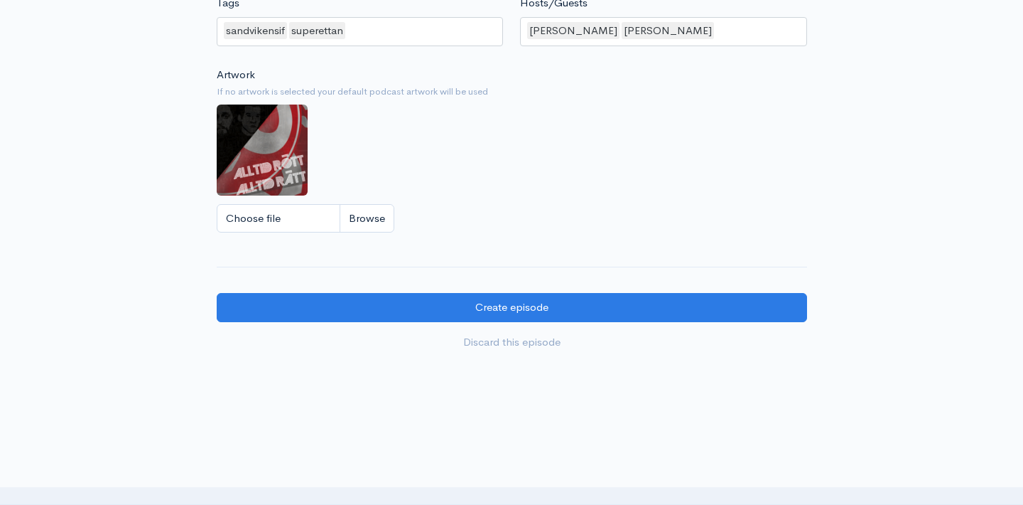
scroll to position [1215, 0]
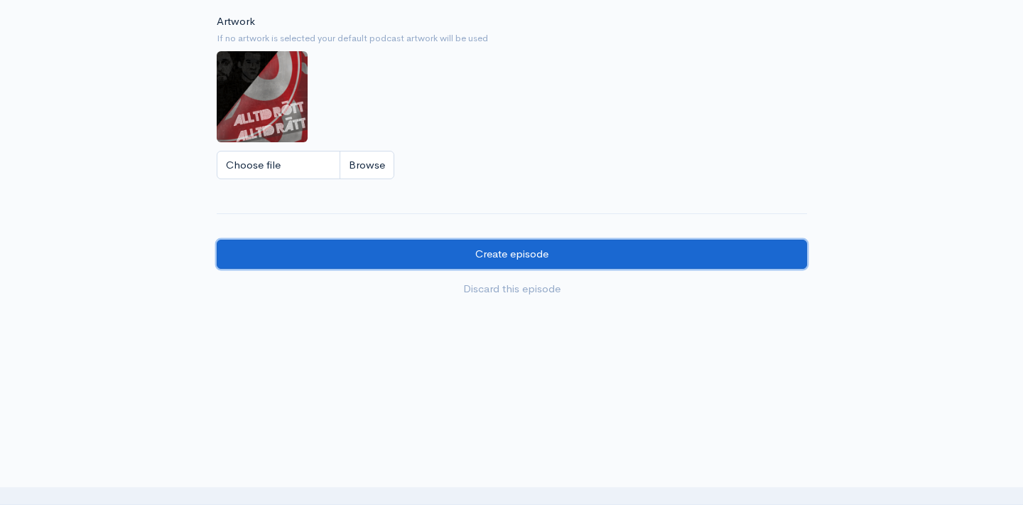
click at [421, 259] on input "Create episode" at bounding box center [512, 253] width 591 height 29
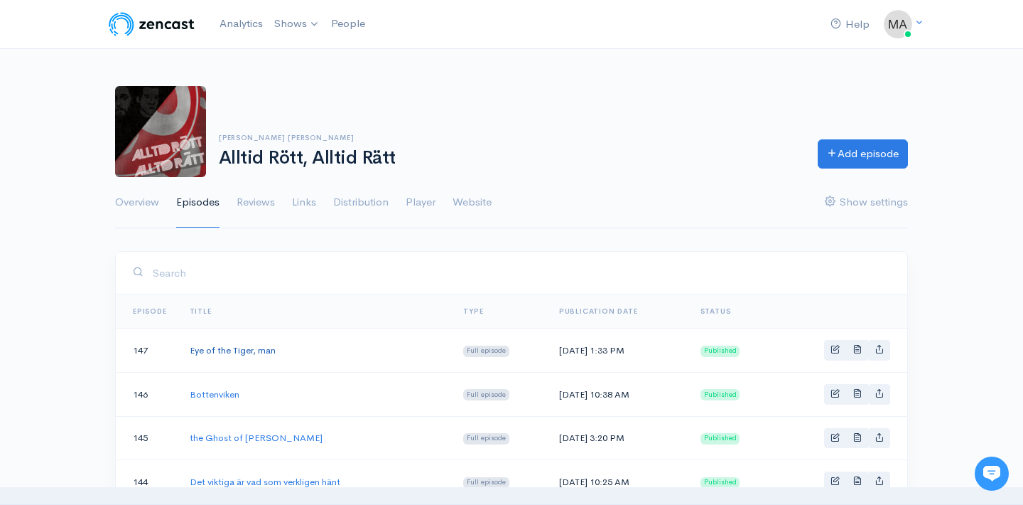
click at [253, 348] on link "Eye of the Tiger, man" at bounding box center [233, 350] width 86 height 12
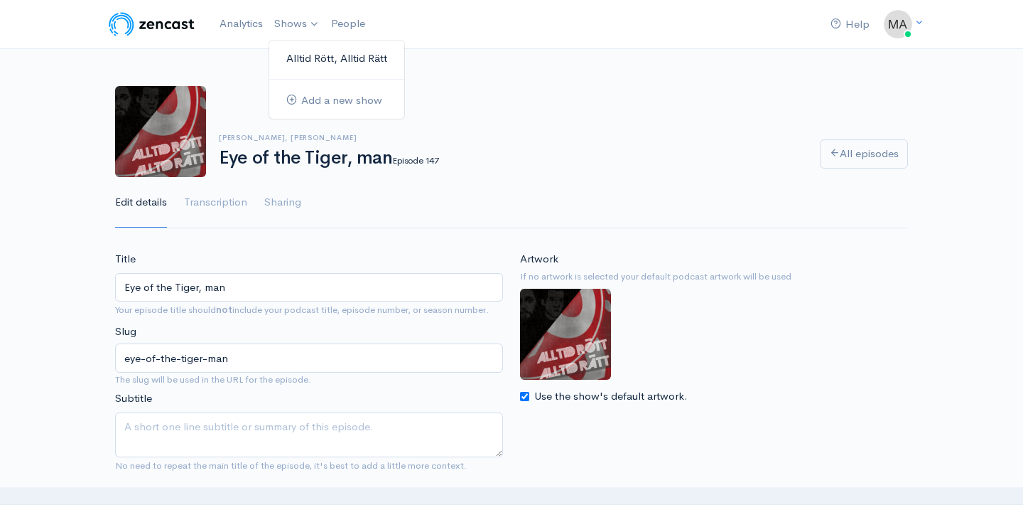
click at [316, 54] on link "Alltid Rött, Alltid Rätt" at bounding box center [336, 58] width 135 height 25
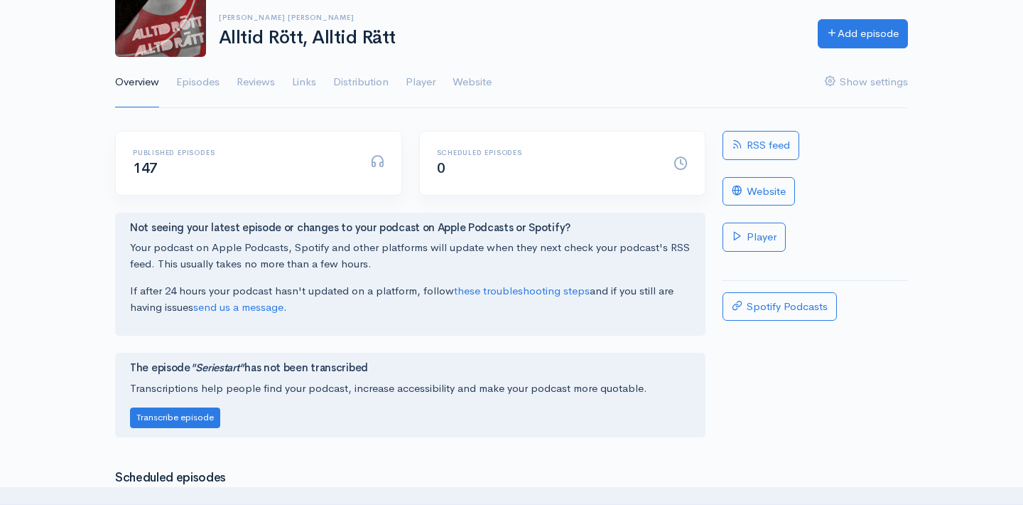
scroll to position [29, 0]
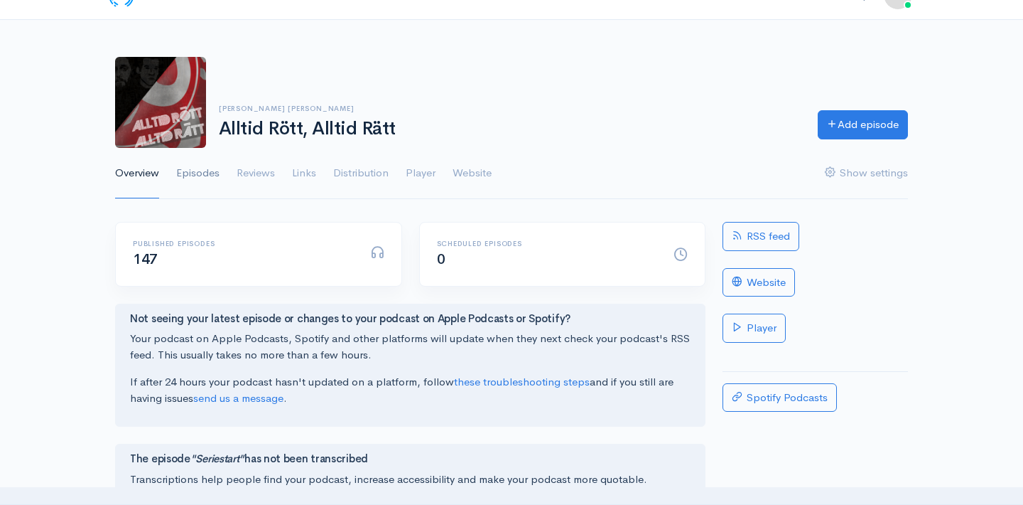
click at [207, 171] on link "Episodes" at bounding box center [197, 173] width 43 height 51
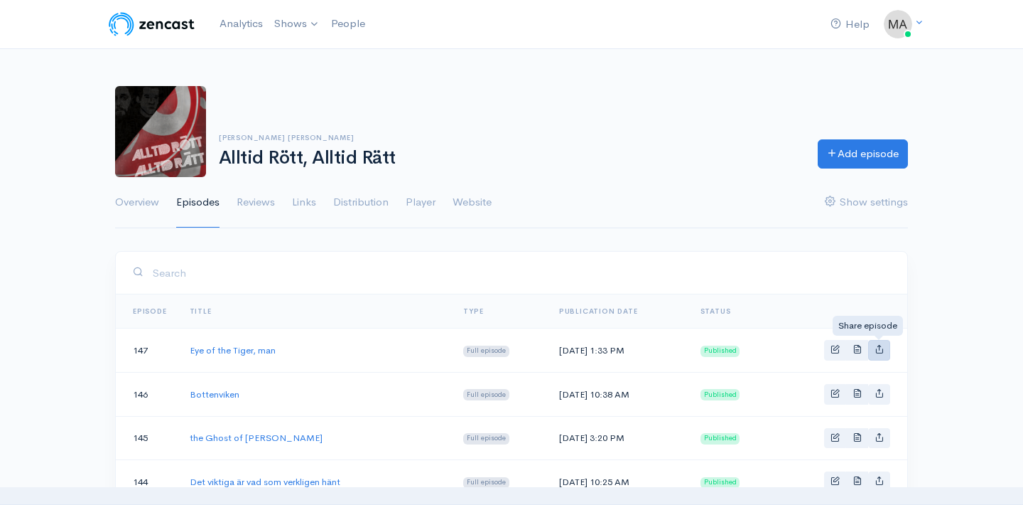
click at [881, 347] on icon "Basic example" at bounding box center [879, 348] width 9 height 9
type input "https://test-90839.zencast.website/episodes/eye-of-the-tiger-man"
type input "https://media.zencast.fm/test-90839/538b4007-7121-4de1-b5ee-8e8d2fb5f518.mp3"
type input "<iframe src='https://share.zencast.fm/embed/episode/538b4007-7121-4de1-b5ee-8e8…"
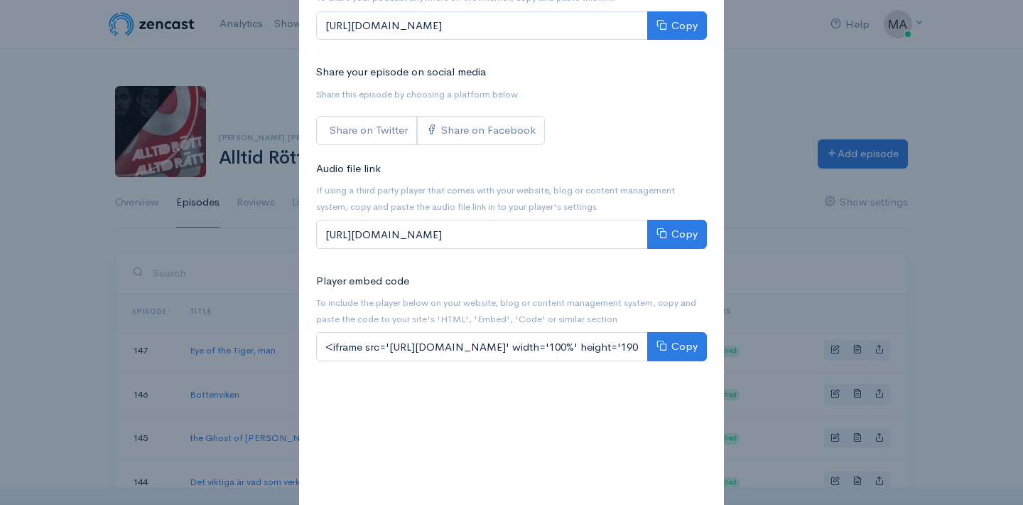
scroll to position [119, 0]
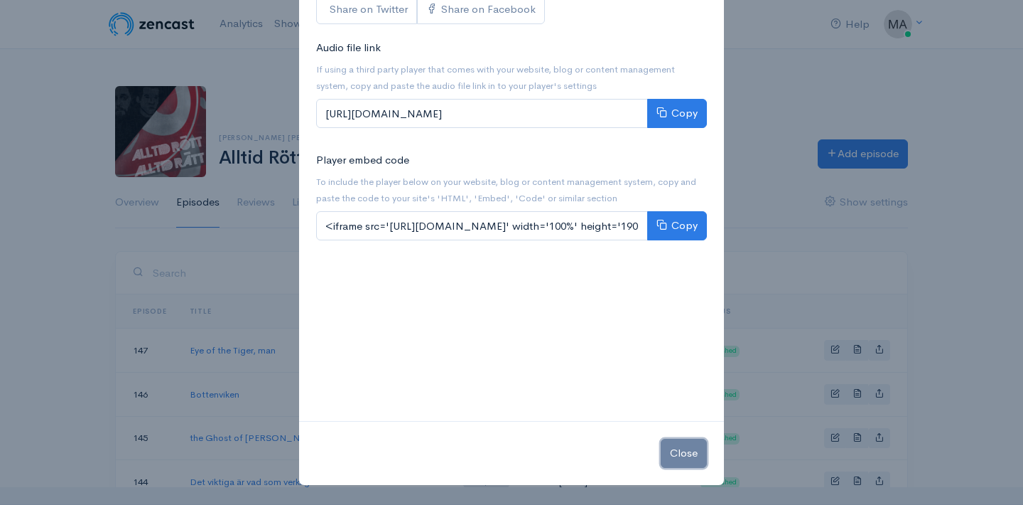
click at [687, 460] on button "Close" at bounding box center [684, 452] width 46 height 29
